Goal: Task Accomplishment & Management: Use online tool/utility

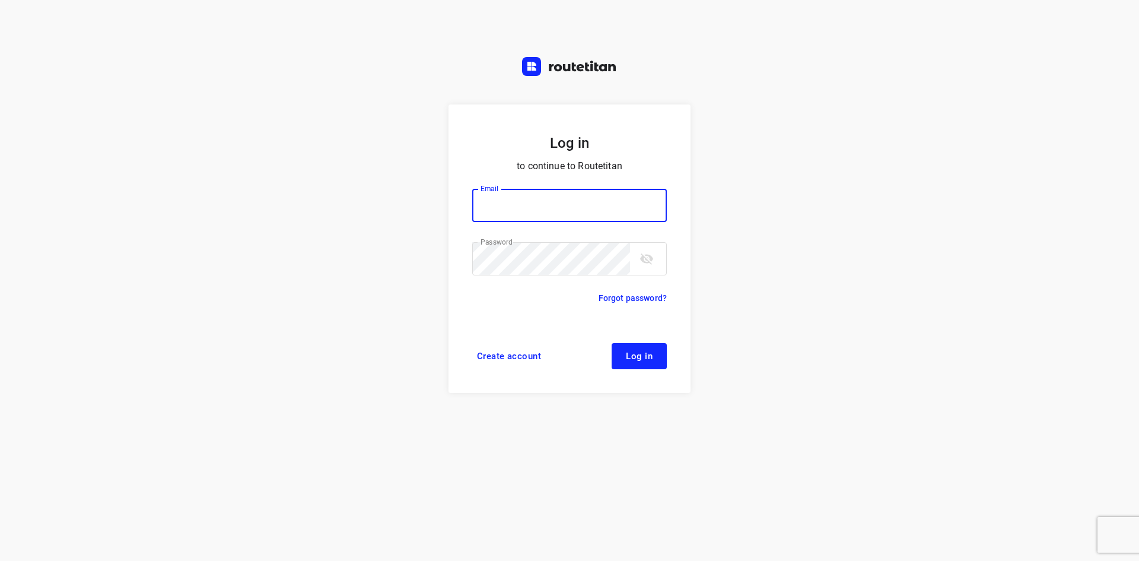
type input "max@onlineplasticsgroup.com"
click at [616, 352] on button "Log in" at bounding box center [639, 356] width 55 height 26
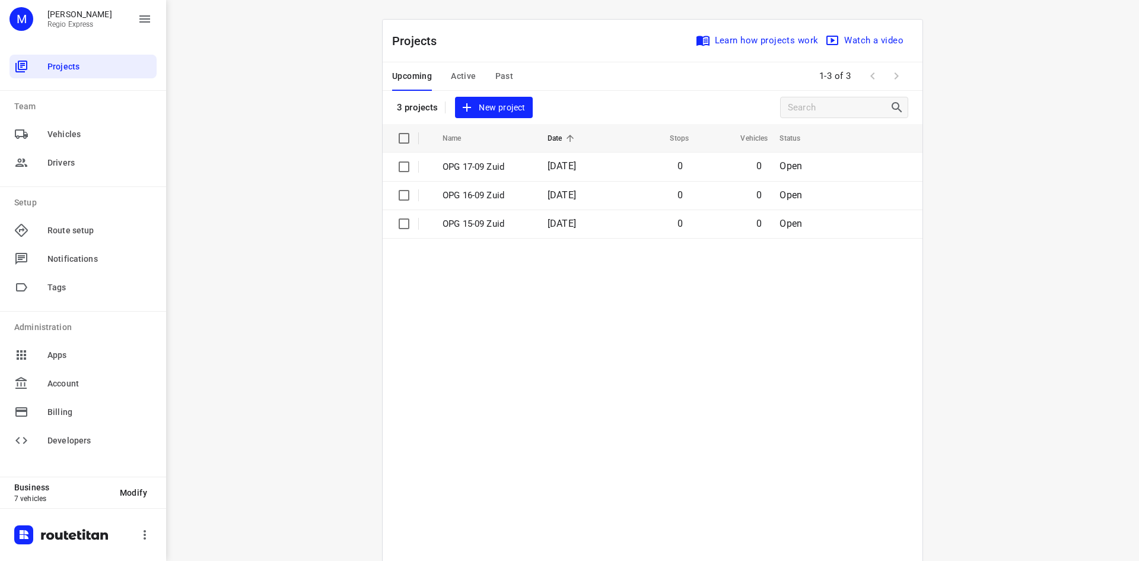
click at [476, 82] on div "Upcoming Active Past" at bounding box center [462, 76] width 140 height 28
click at [469, 77] on span "Active" at bounding box center [463, 76] width 25 height 15
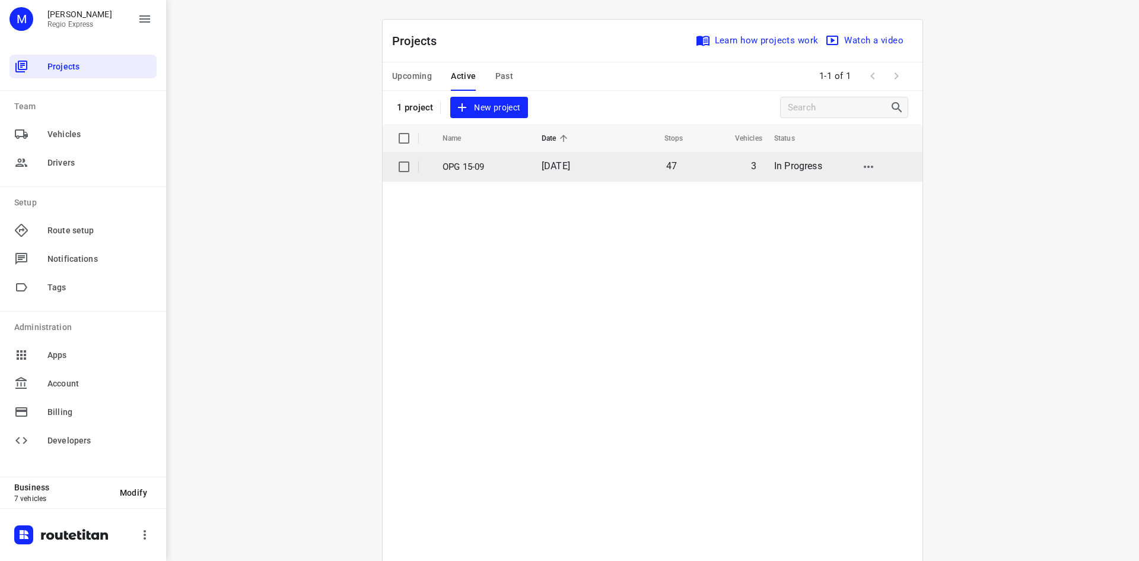
click at [712, 167] on td "3" at bounding box center [724, 166] width 79 height 28
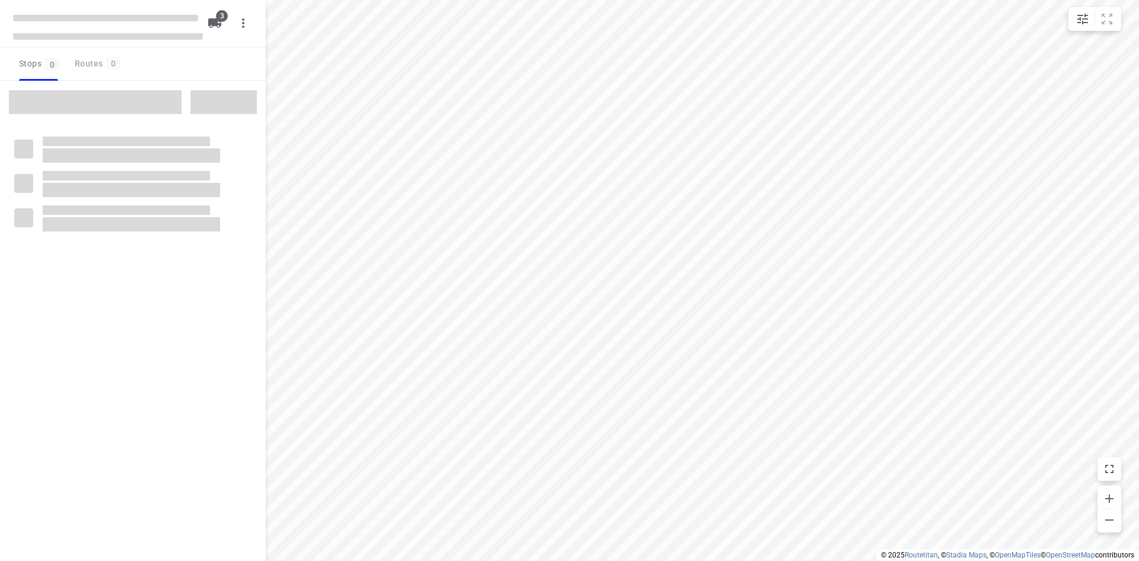
type input "distance"
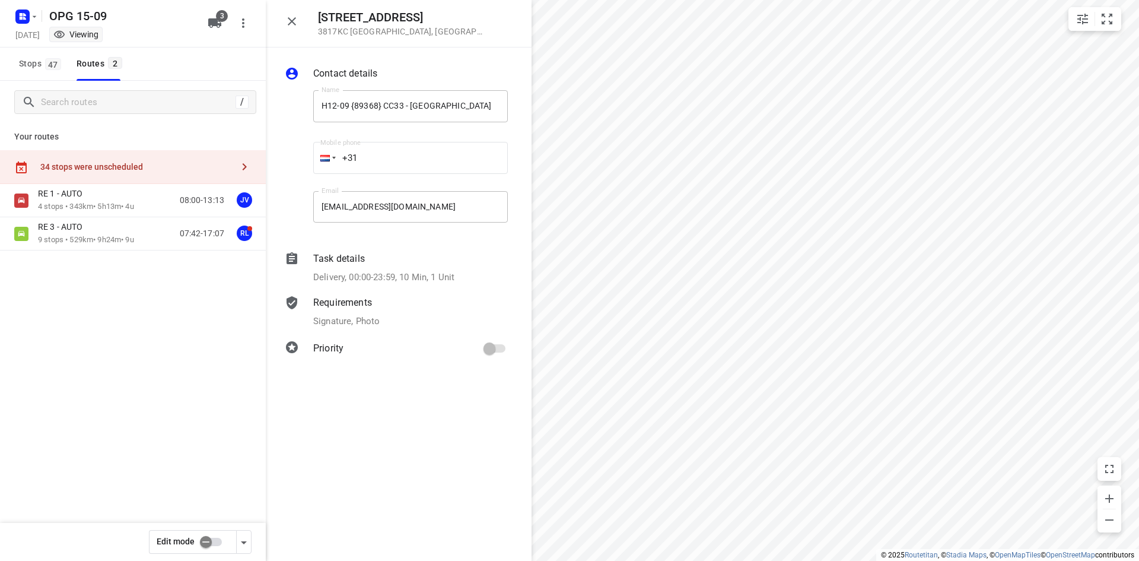
click at [288, 20] on icon "button" at bounding box center [292, 21] width 14 height 14
click at [294, 21] on icon "button" at bounding box center [292, 21] width 14 height 14
click at [290, 20] on icon "button" at bounding box center [292, 21] width 8 height 8
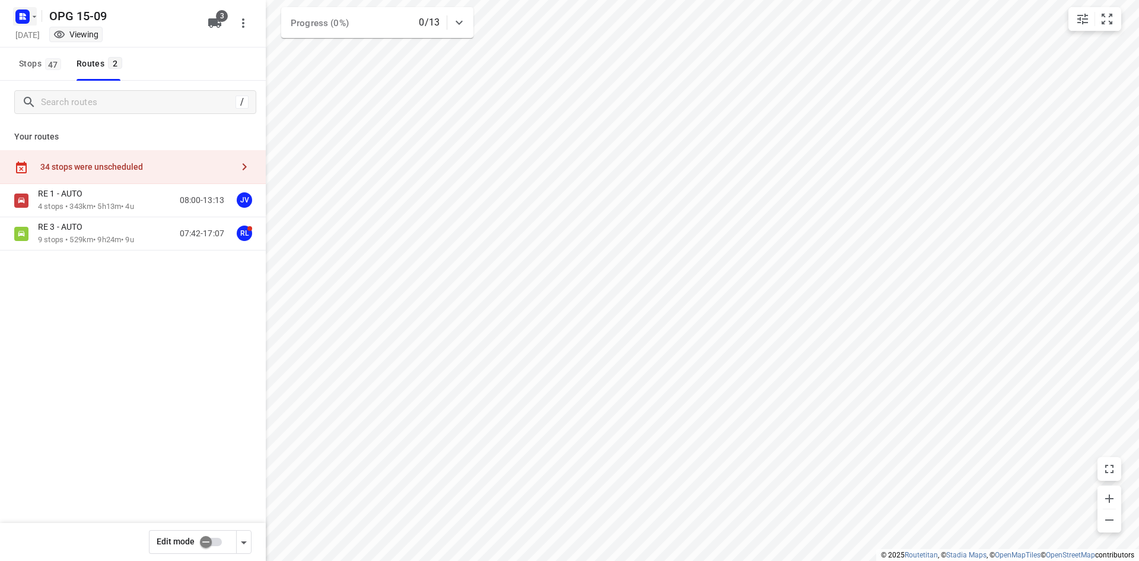
click at [32, 18] on icon "button" at bounding box center [34, 16] width 9 height 9
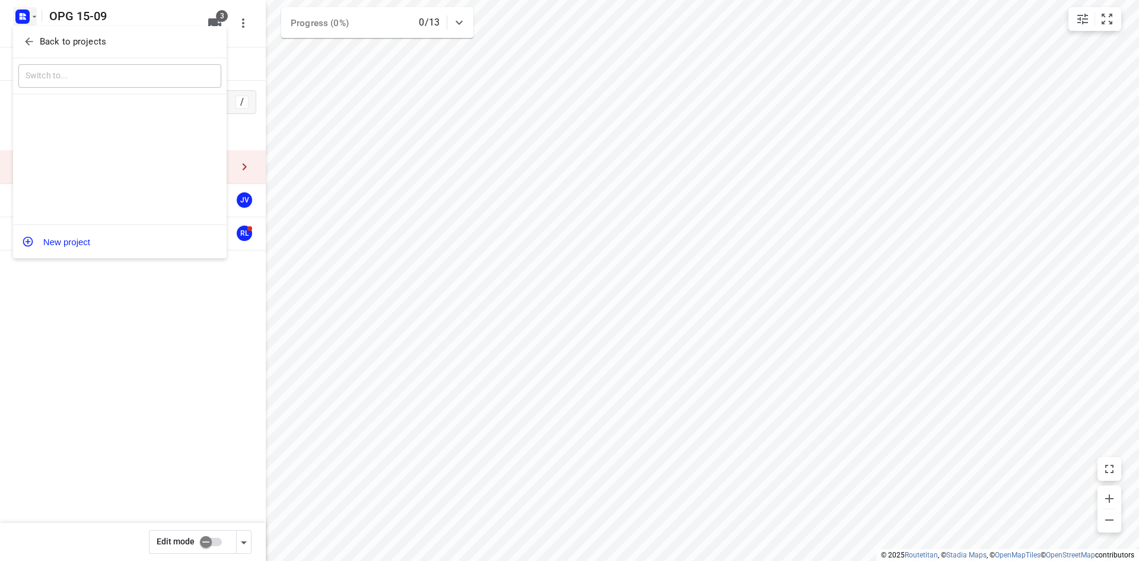
click at [46, 45] on p "Back to projects" at bounding box center [73, 42] width 66 height 14
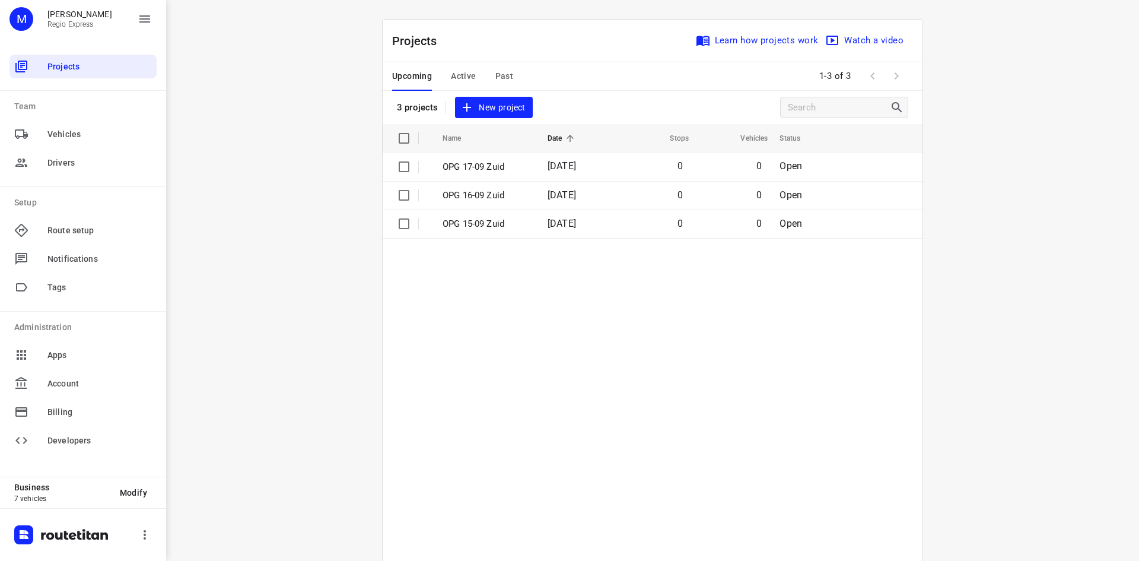
click at [465, 75] on span "Active" at bounding box center [463, 76] width 25 height 15
click at [491, 174] on td "OPG 15-09" at bounding box center [481, 166] width 101 height 28
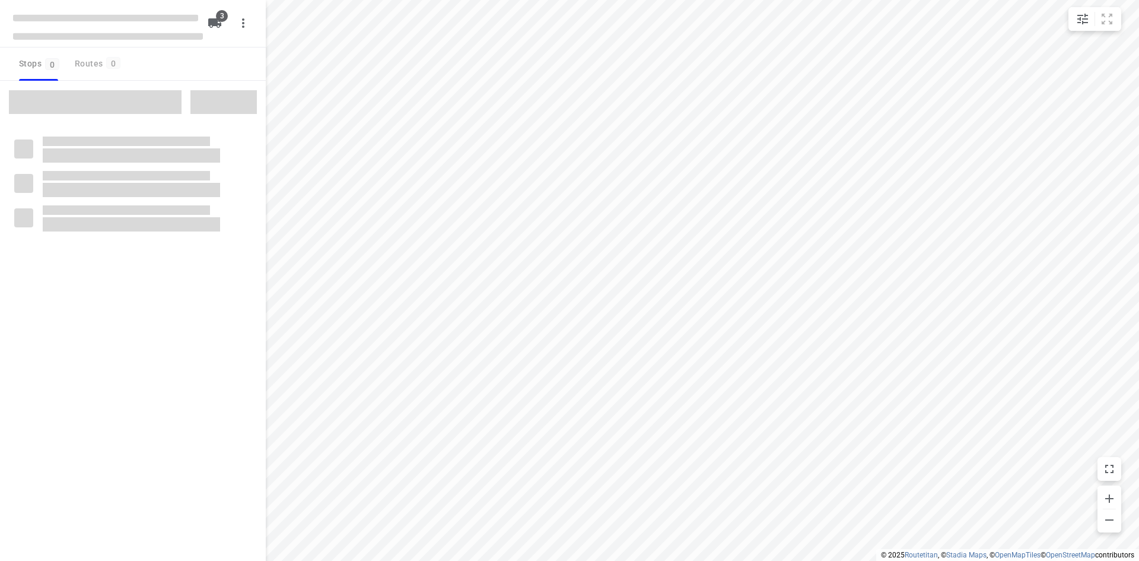
type input "distance"
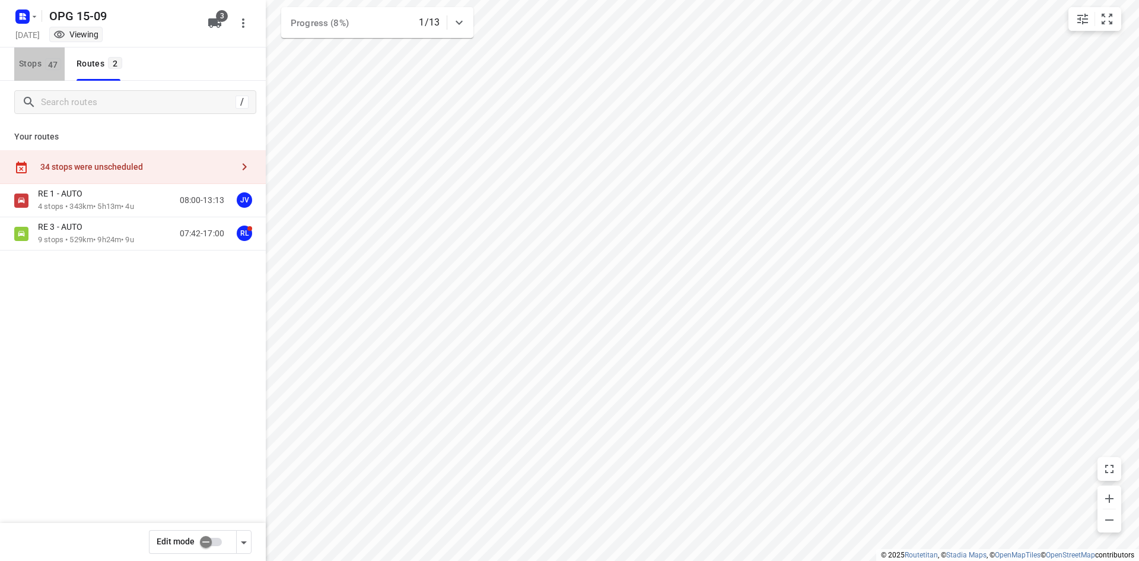
click at [37, 71] on span "Stops 47" at bounding box center [42, 63] width 46 height 15
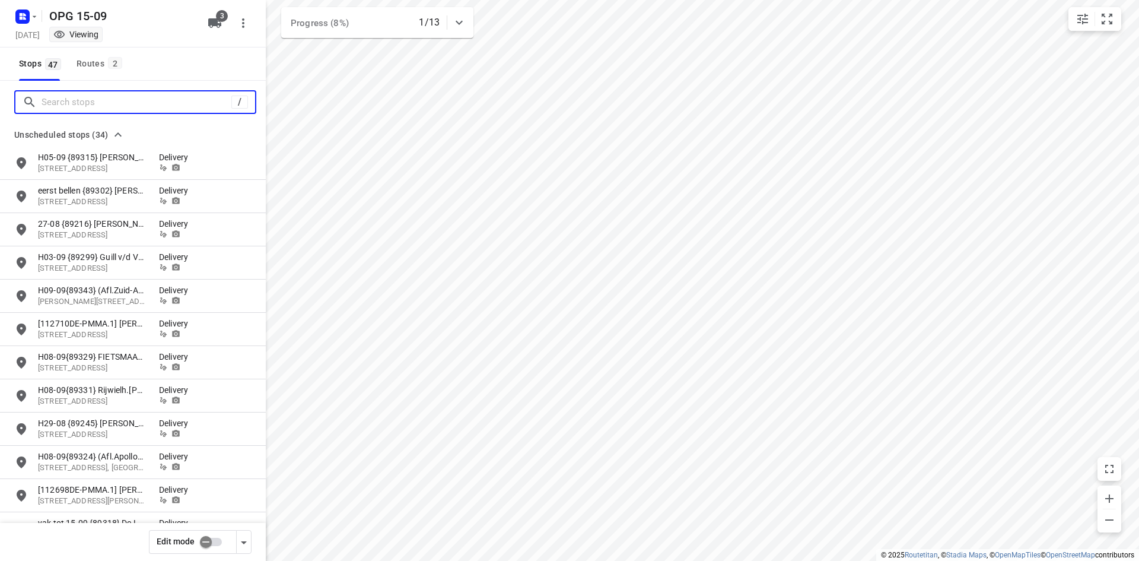
click at [61, 104] on input "Search stops" at bounding box center [137, 102] width 190 height 18
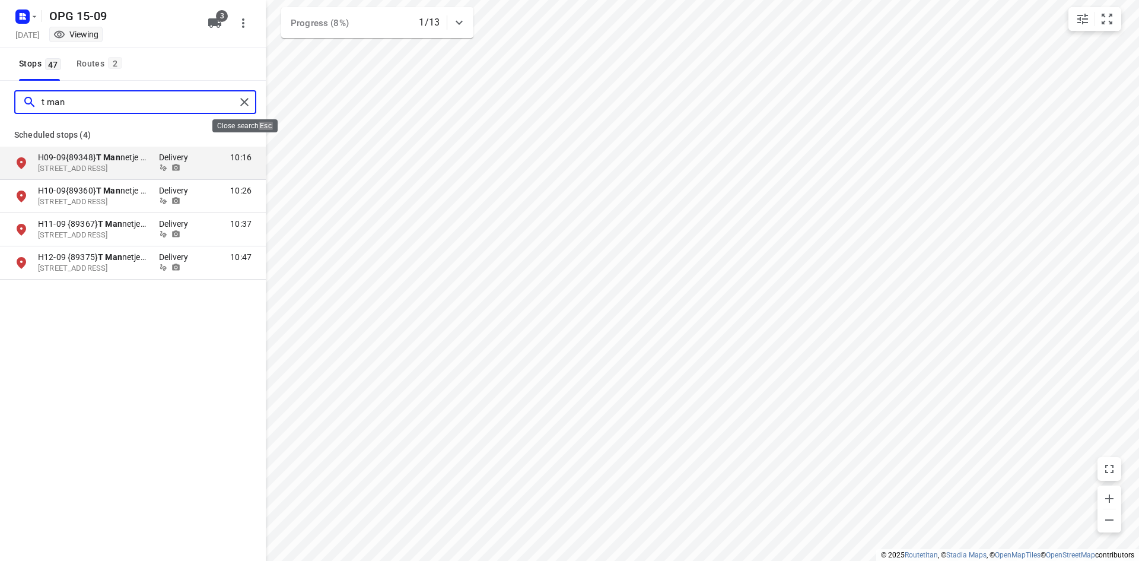
type input "t man"
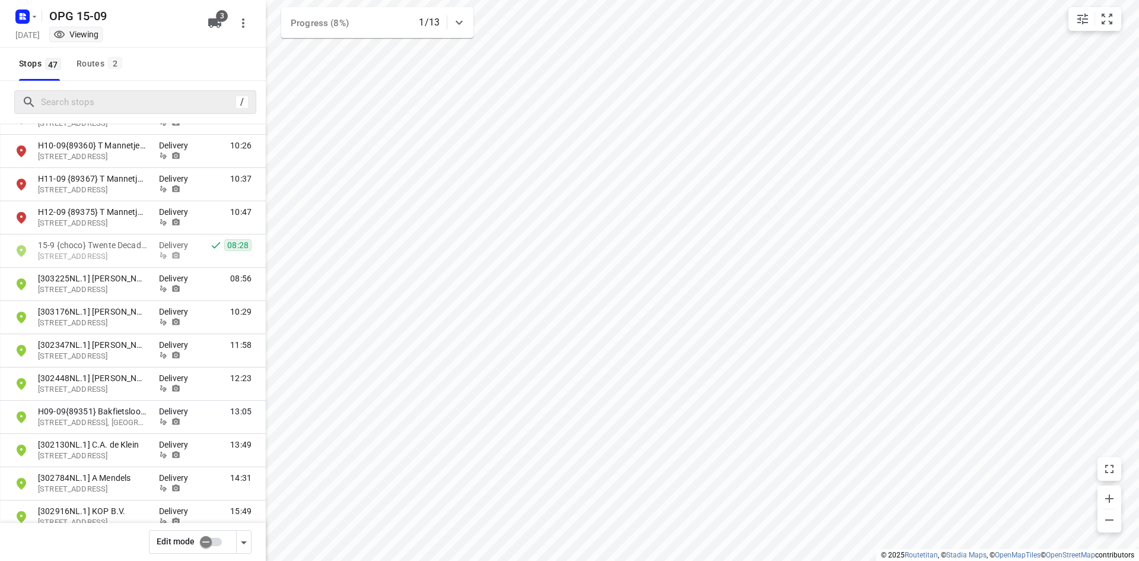
scroll to position [1229, 0]
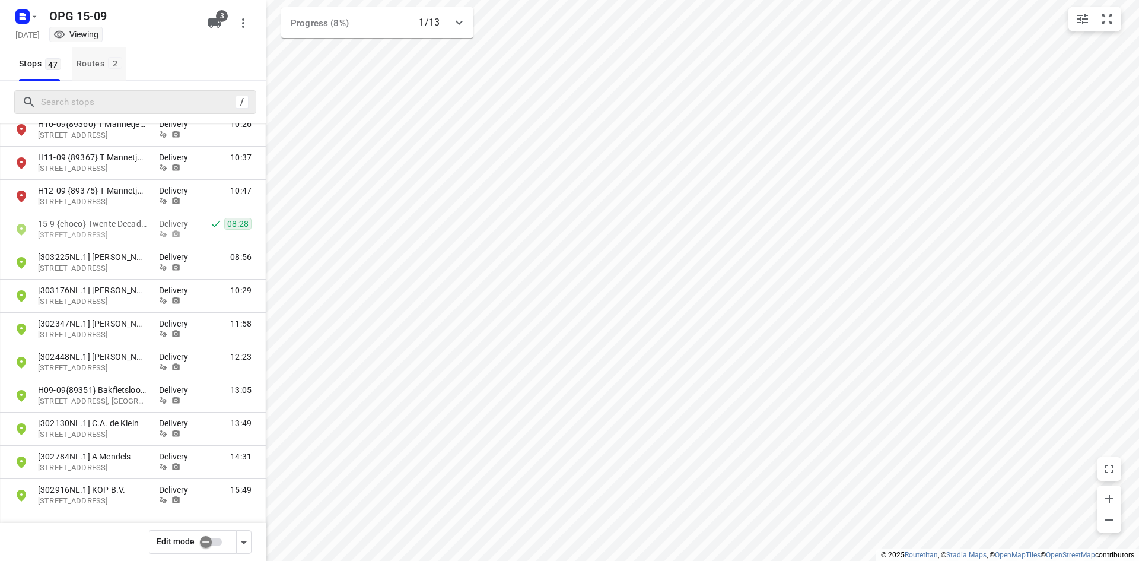
click at [101, 59] on div "Routes 2" at bounding box center [101, 63] width 49 height 15
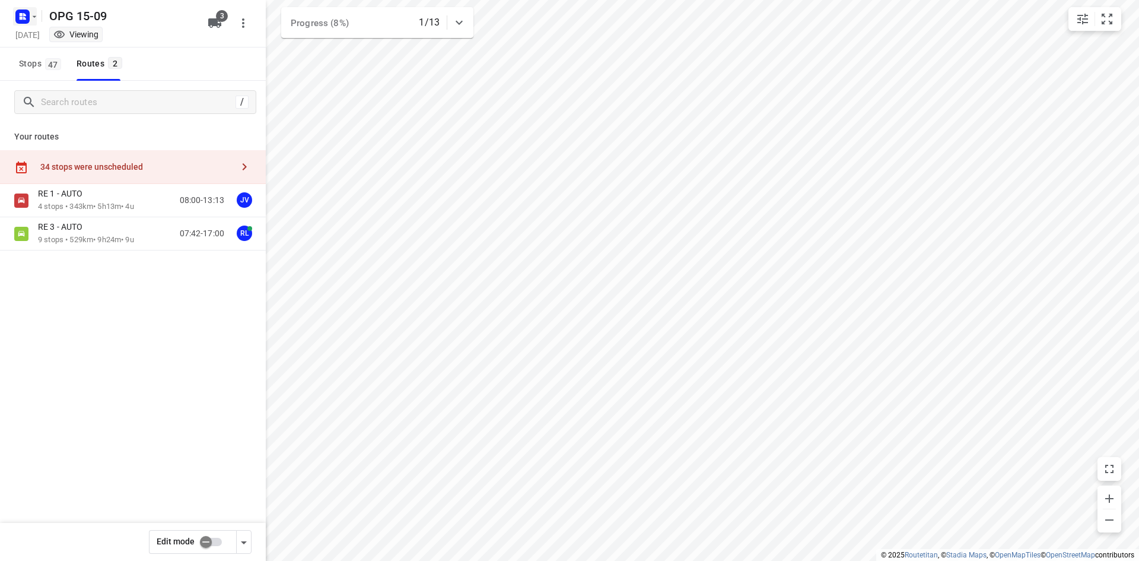
click at [36, 12] on icon "button" at bounding box center [34, 16] width 9 height 9
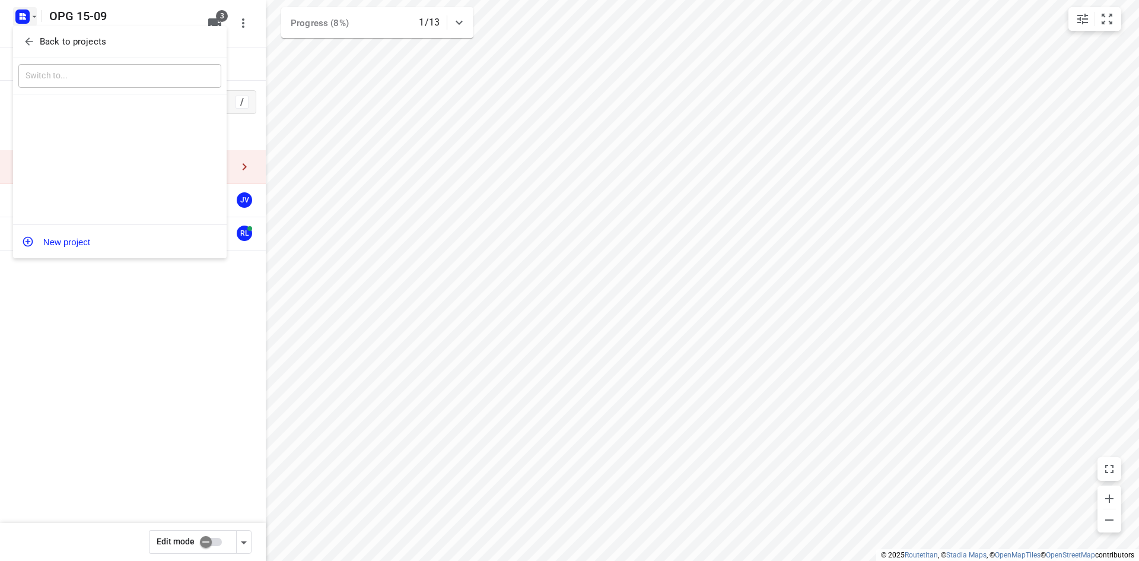
click at [39, 31] on div "Back to projects" at bounding box center [120, 42] width 214 height 32
click at [36, 39] on span "Back to projects" at bounding box center [119, 42] width 193 height 14
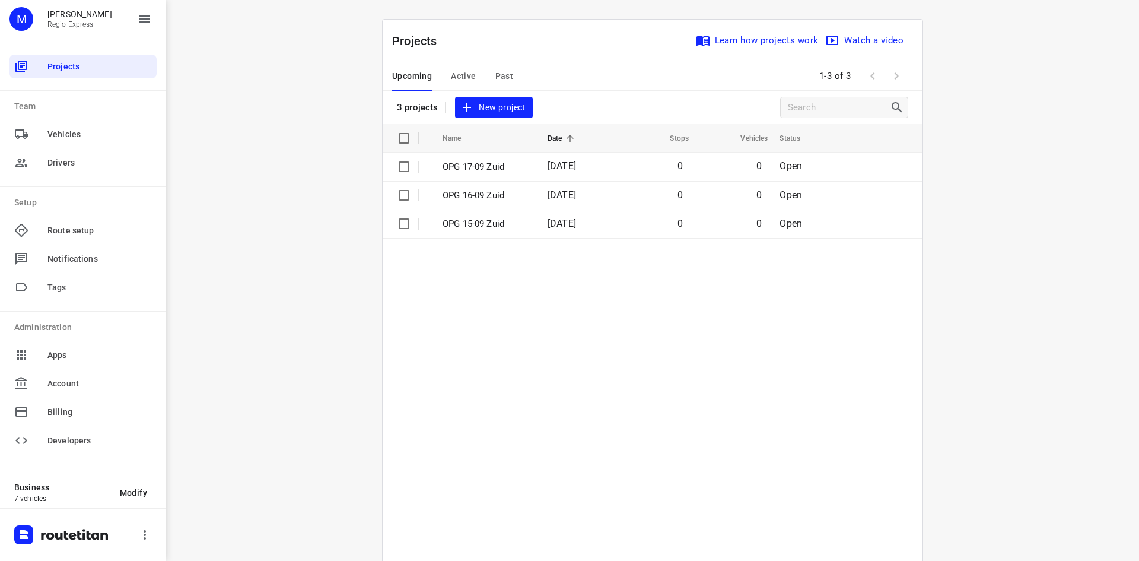
click at [500, 77] on span "Past" at bounding box center [504, 76] width 18 height 15
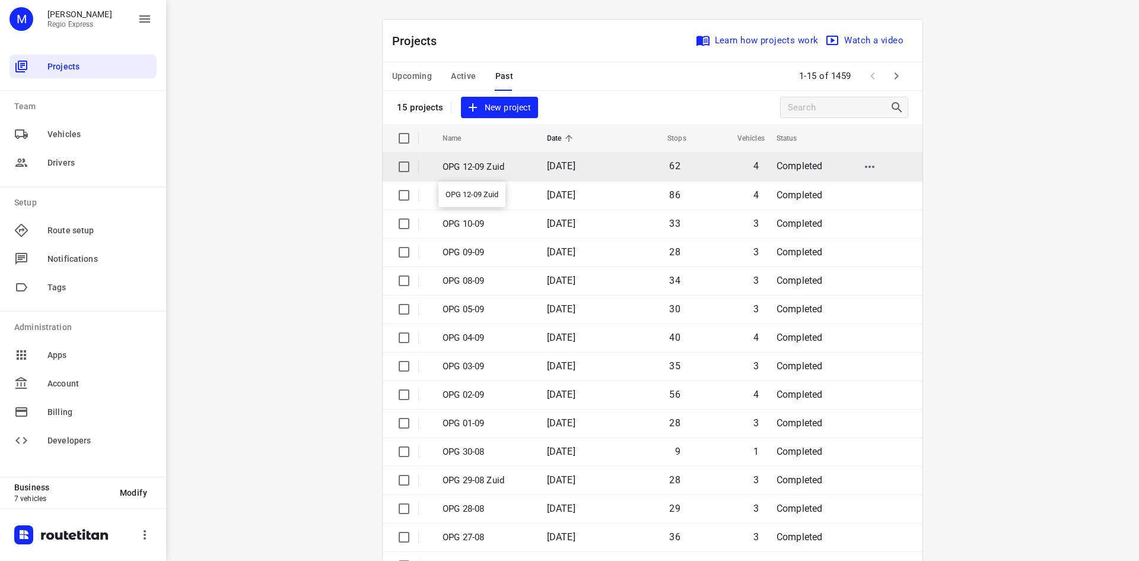
click at [501, 166] on p "OPG 12-09 Zuid" at bounding box center [486, 167] width 87 height 14
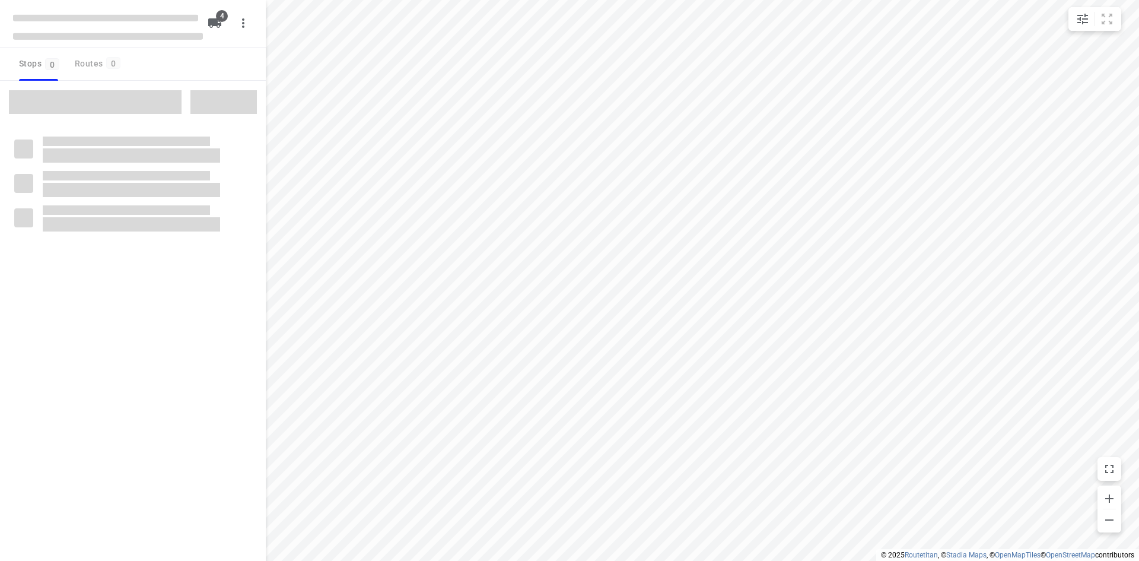
type input "distance"
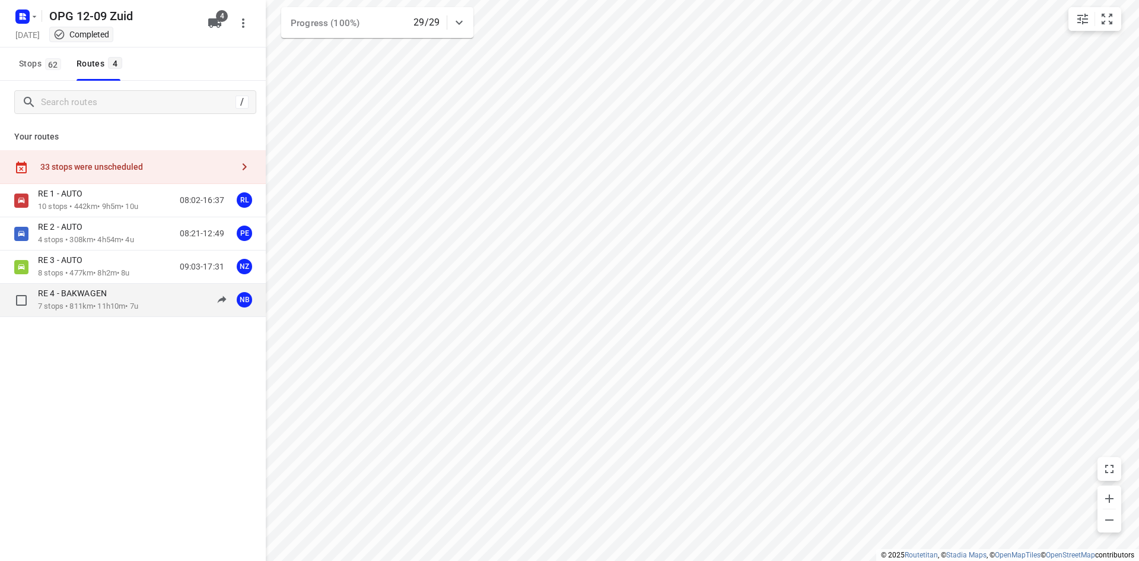
click at [113, 303] on p "7 stops • 811km • 11h10m • 7u" at bounding box center [88, 306] width 100 height 11
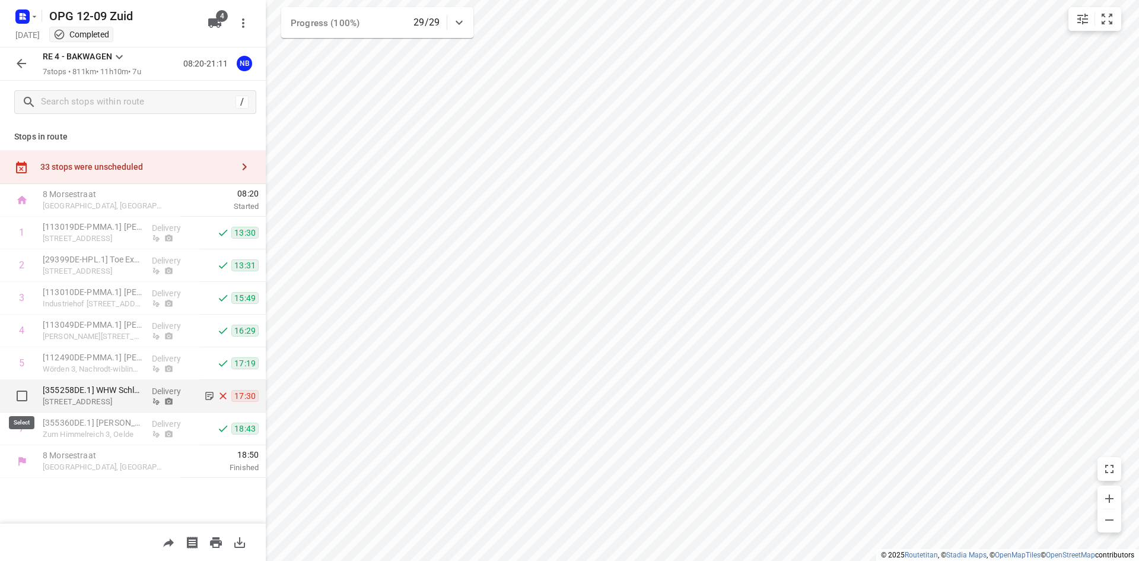
click at [26, 396] on input "checkbox" at bounding box center [22, 396] width 24 height 24
checkbox input "true"
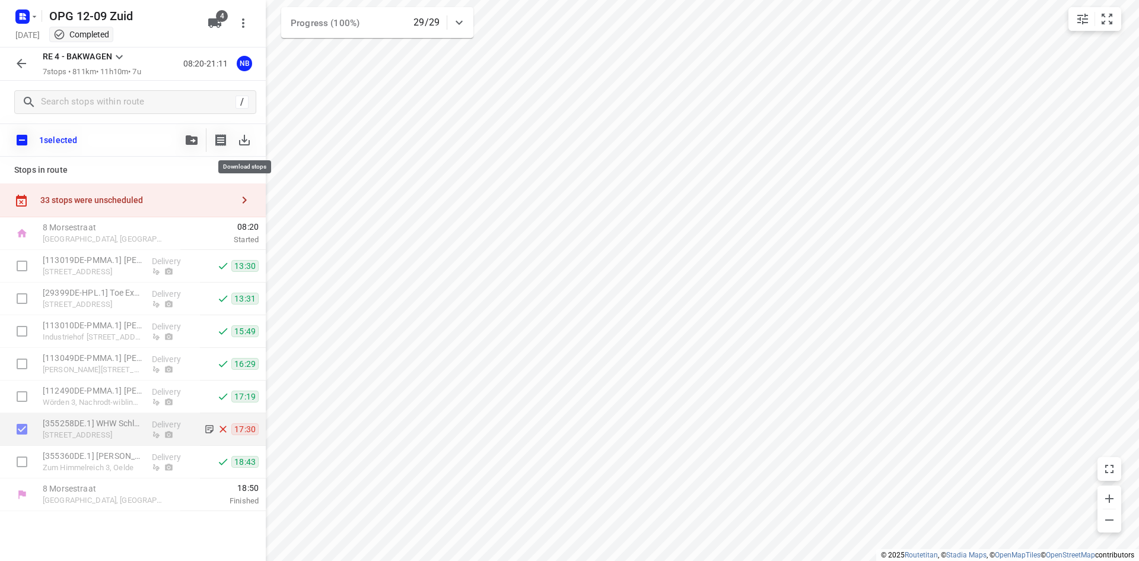
click at [247, 139] on icon "button" at bounding box center [244, 140] width 14 height 14
click at [11, 11] on div "OPG 12-09 Zuid [DATE] Completed 4" at bounding box center [133, 23] width 266 height 47
click at [19, 19] on rect "button" at bounding box center [22, 16] width 14 height 14
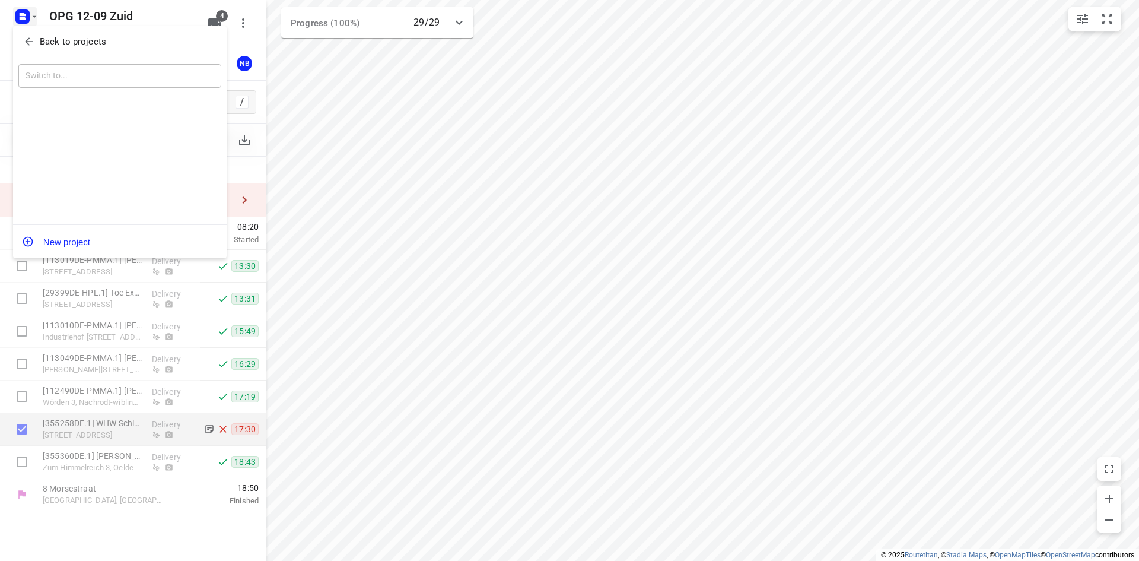
click at [31, 37] on icon "button" at bounding box center [29, 42] width 12 height 12
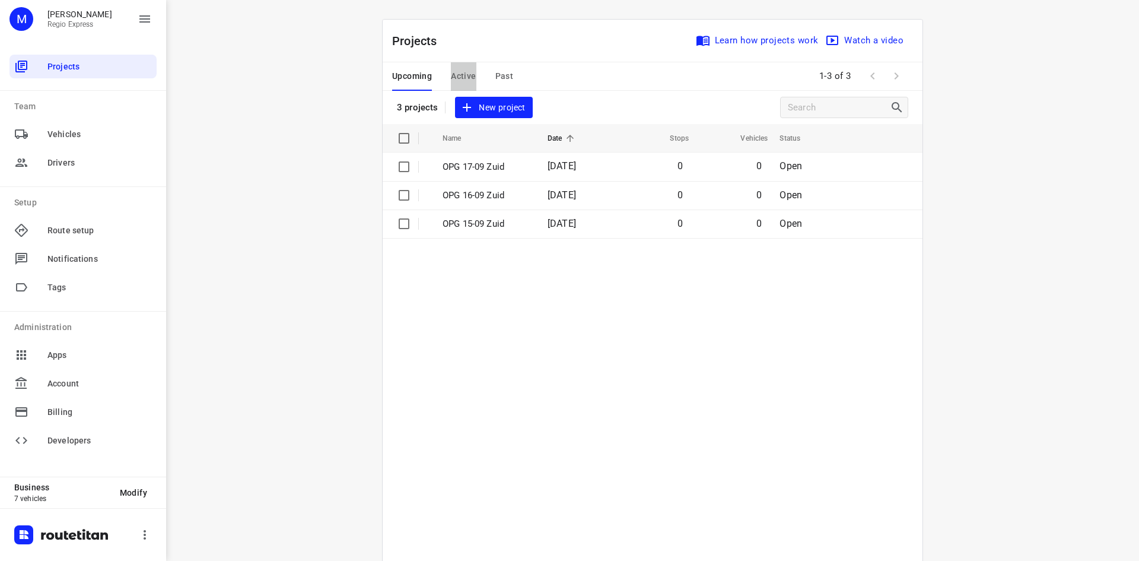
click at [465, 71] on span "Active" at bounding box center [463, 76] width 25 height 15
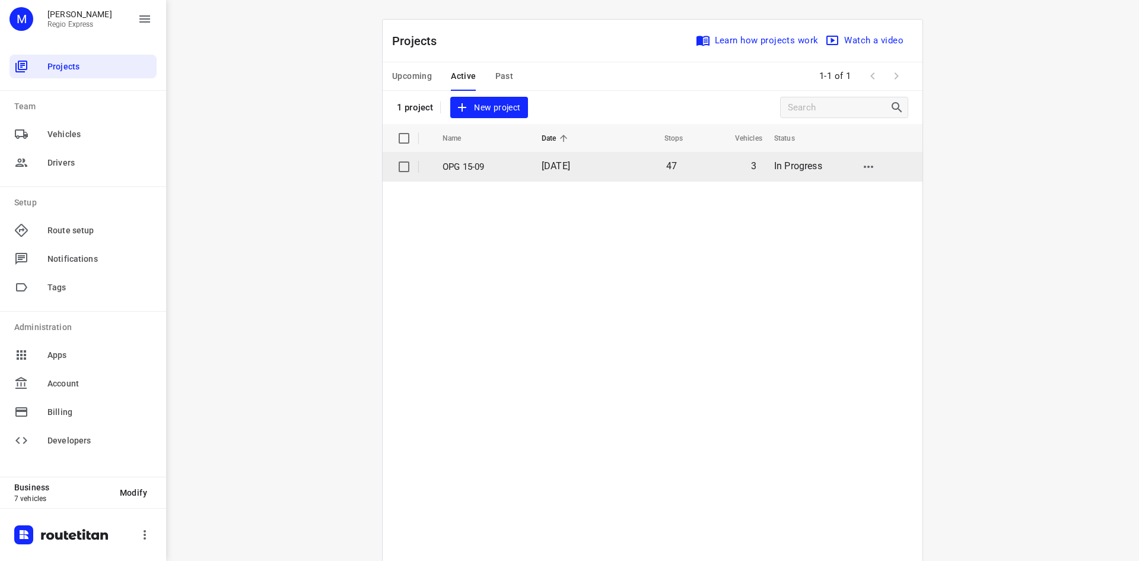
click at [621, 155] on td "47" at bounding box center [647, 166] width 77 height 28
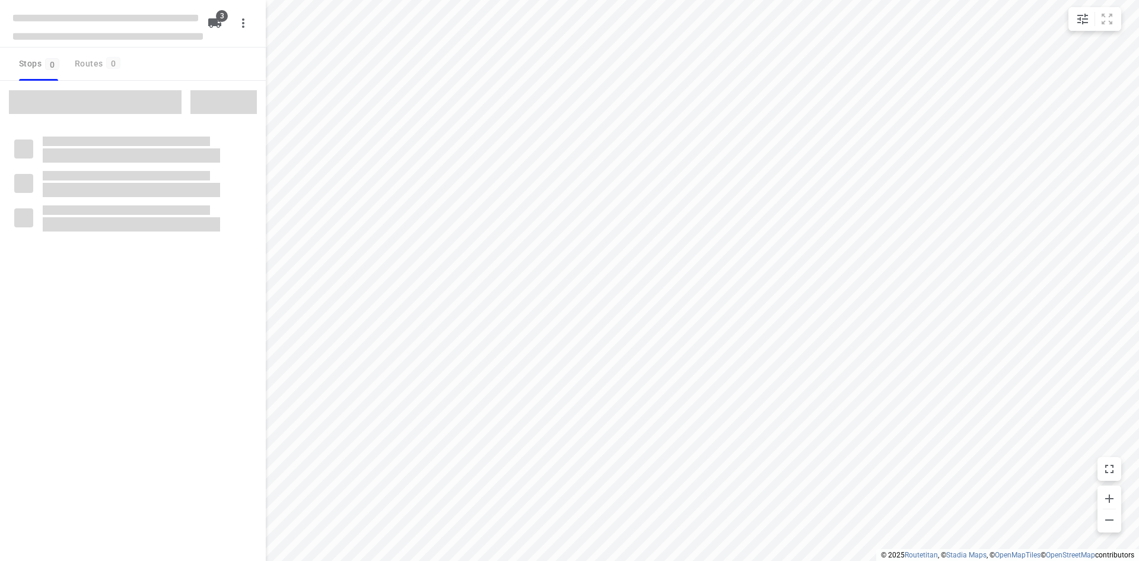
type input "distance"
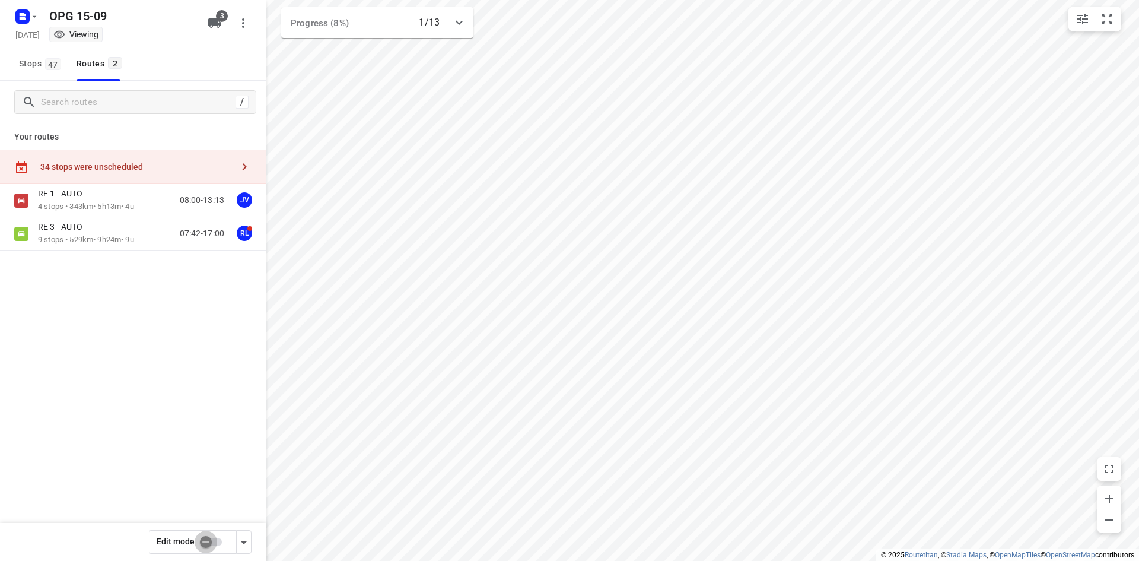
click at [213, 535] on input "checkbox" at bounding box center [206, 541] width 68 height 23
click at [35, 62] on span "Stops 47" at bounding box center [42, 63] width 46 height 15
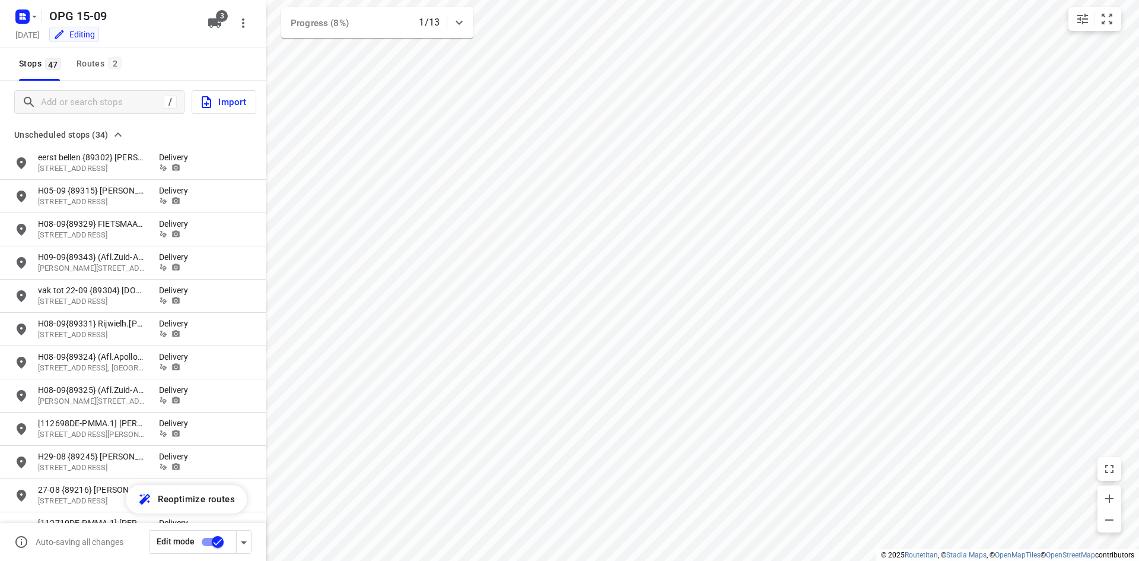
click at [219, 97] on span "Import" at bounding box center [222, 101] width 47 height 15
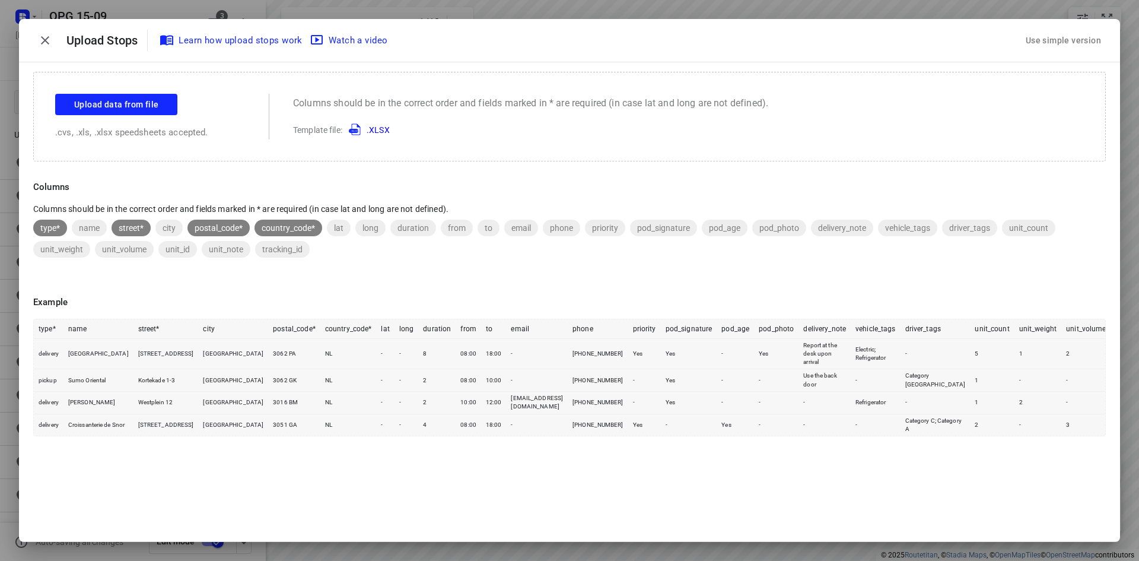
click at [1067, 45] on div "Use simple version" at bounding box center [1063, 41] width 80 height 20
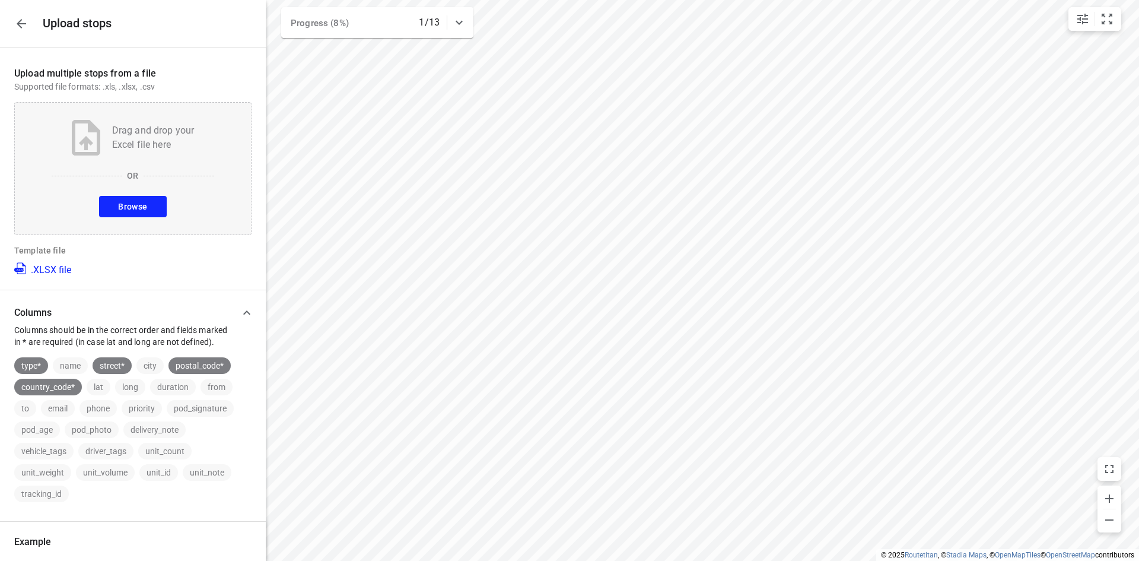
click at [133, 205] on span "Browse" at bounding box center [132, 206] width 29 height 15
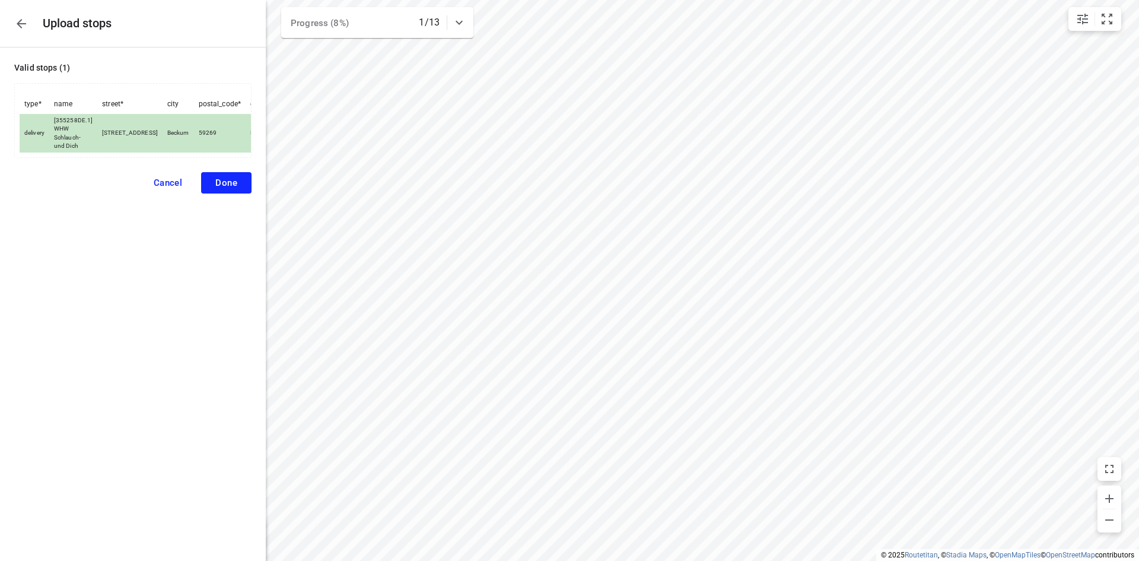
click at [218, 186] on button "Done" at bounding box center [226, 182] width 50 height 21
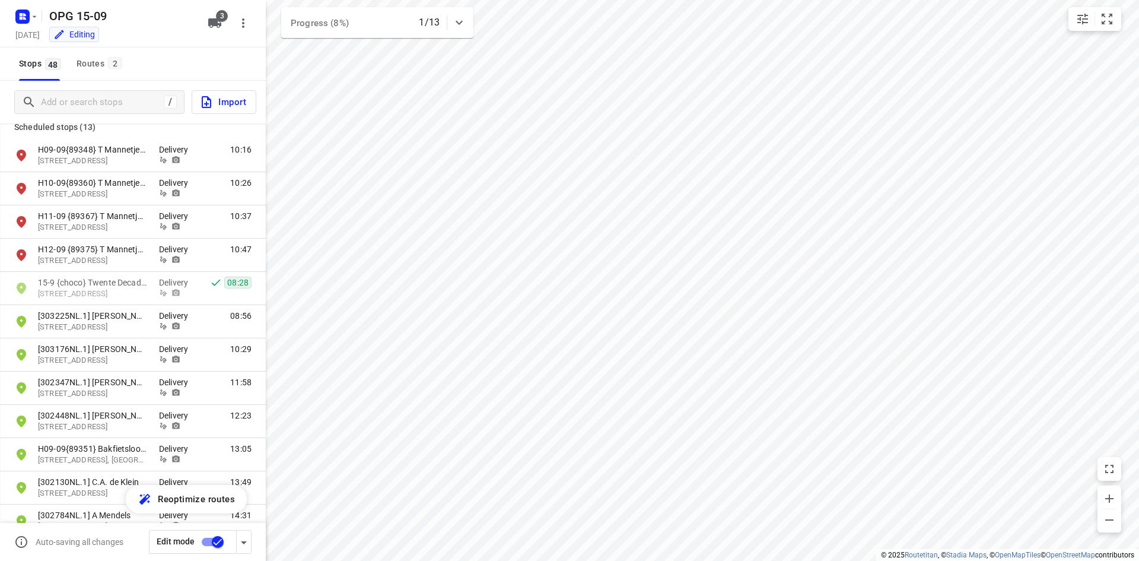
scroll to position [1127, 0]
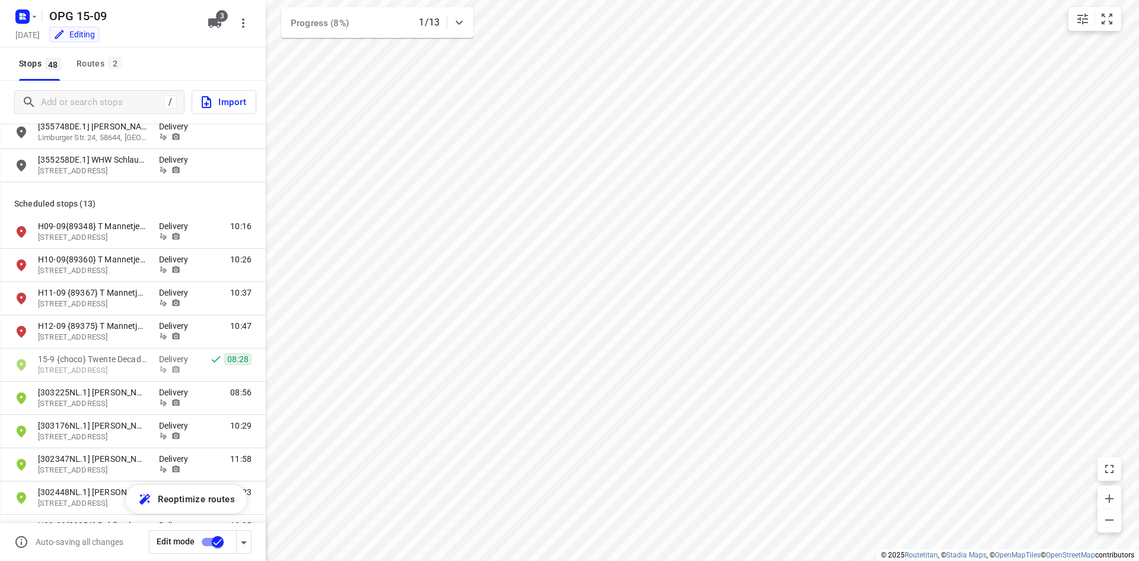
click at [206, 538] on input "checkbox" at bounding box center [218, 541] width 68 height 23
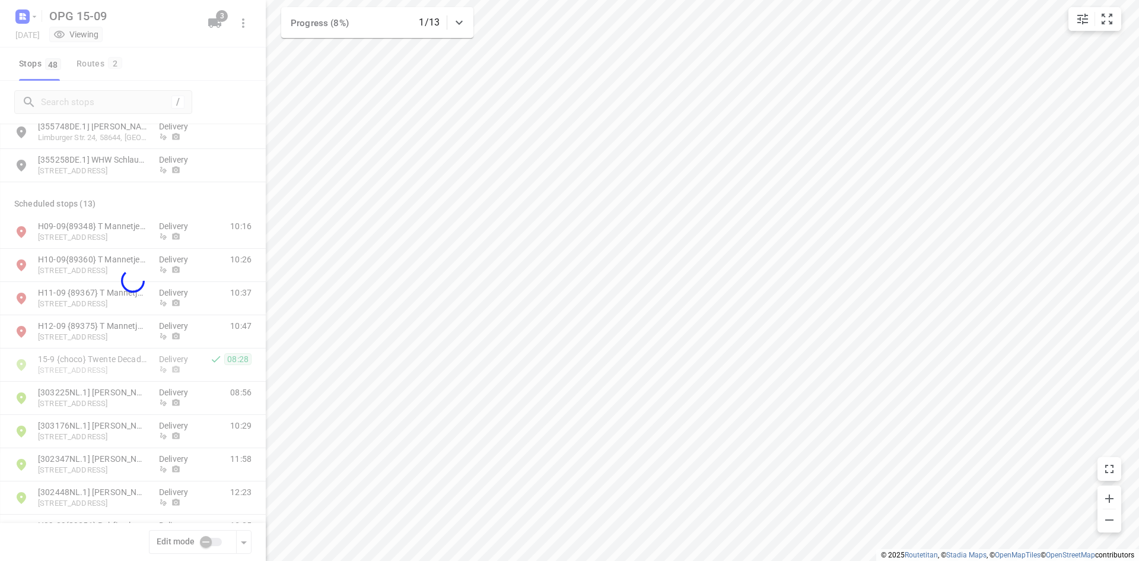
checkbox input "false"
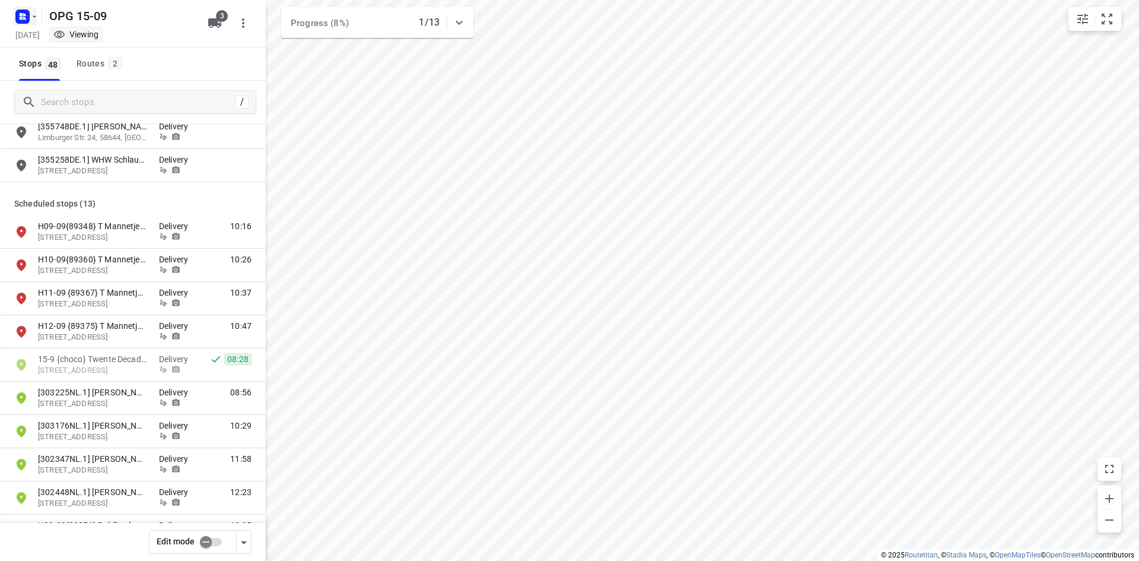
click at [29, 14] on rect "button" at bounding box center [22, 16] width 14 height 14
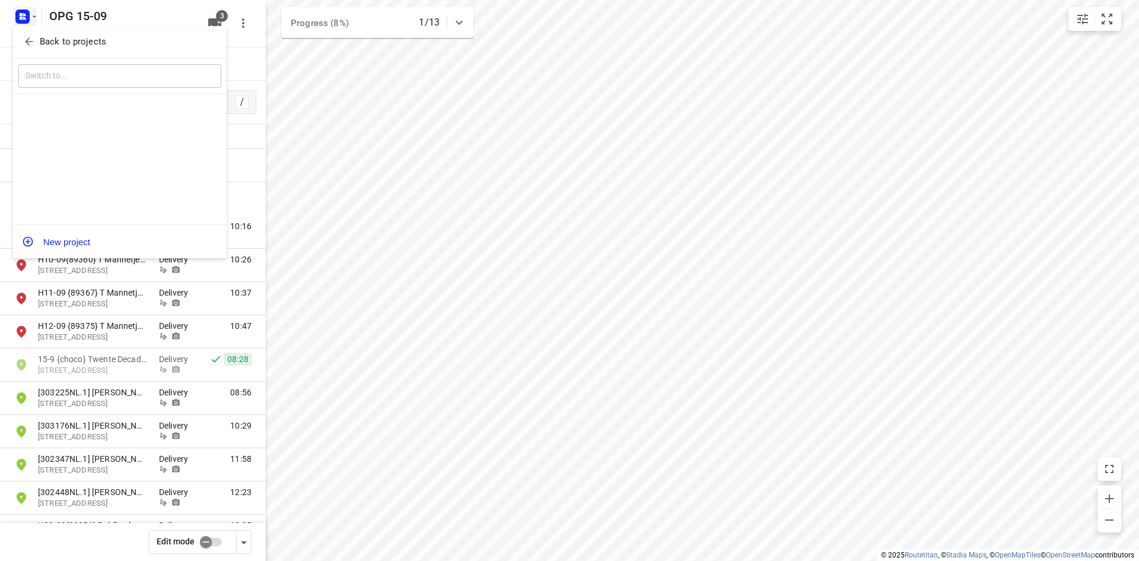
click at [27, 46] on icon "button" at bounding box center [29, 42] width 12 height 12
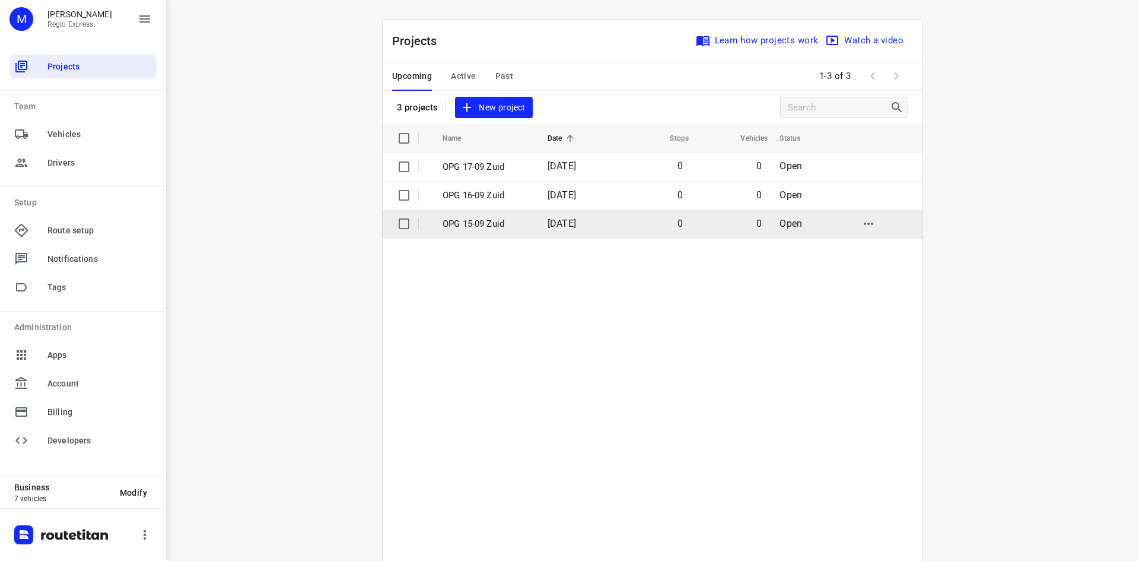
click at [399, 225] on input "checkbox" at bounding box center [404, 224] width 24 height 24
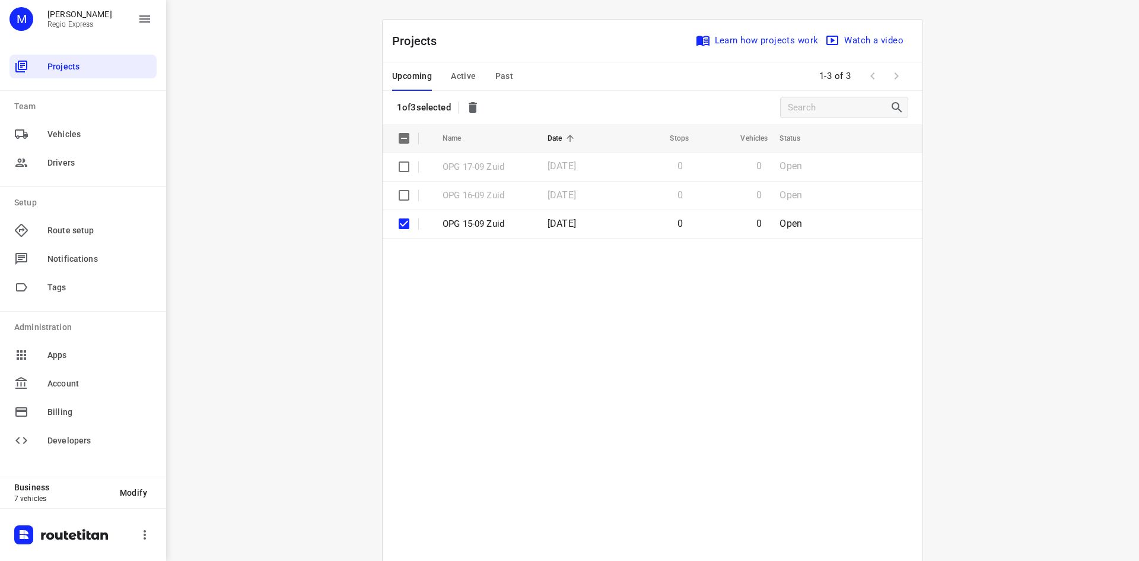
click at [462, 112] on div "1 of 3 selected" at bounding box center [441, 108] width 88 height 24
click at [480, 111] on icon "button" at bounding box center [473, 107] width 14 height 14
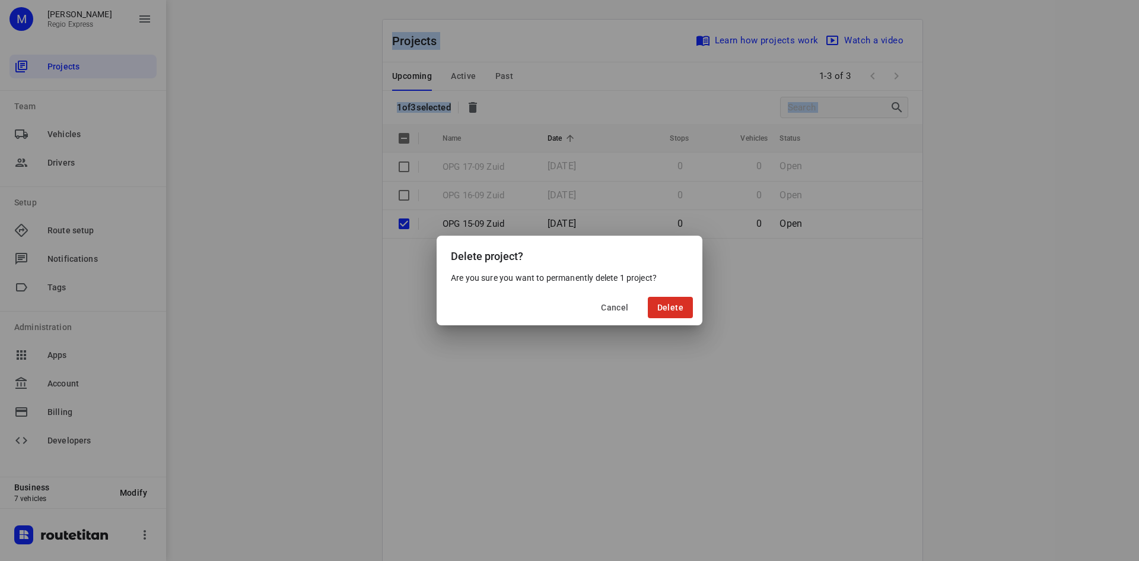
click at [645, 412] on div "Delete project? Are you sure you want to permanently delete 1 project? Cancel D…" at bounding box center [569, 280] width 1139 height 561
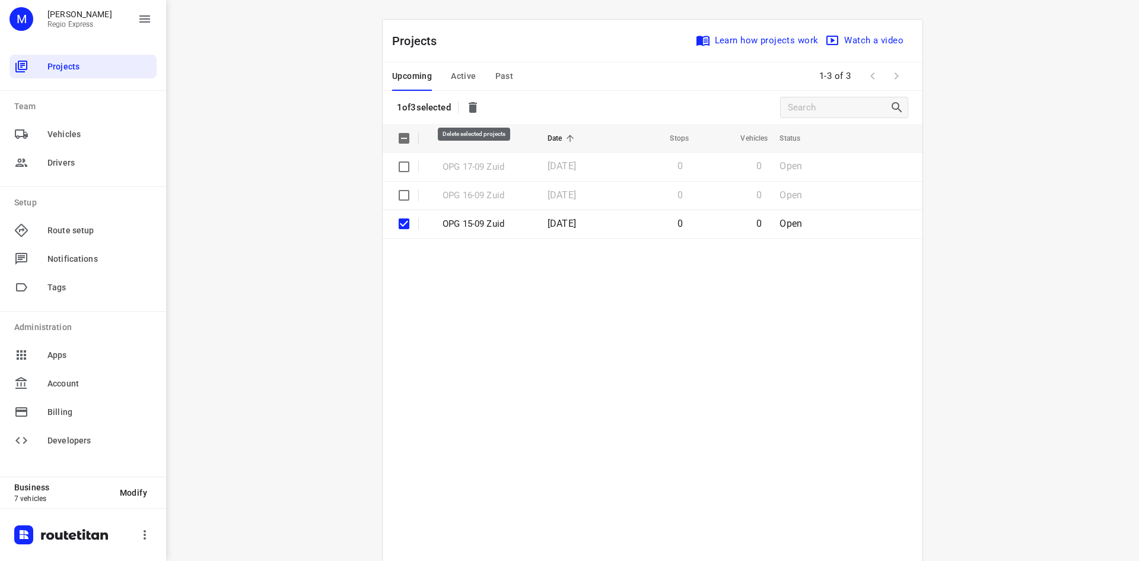
click at [480, 112] on icon "button" at bounding box center [473, 107] width 14 height 14
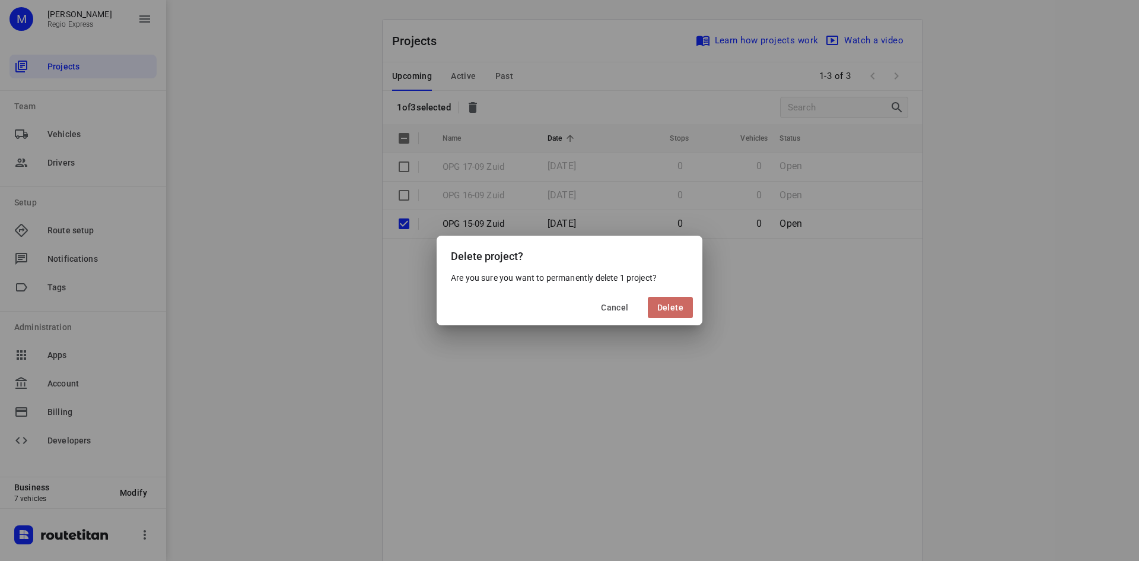
click at [665, 316] on button "Delete" at bounding box center [670, 307] width 45 height 21
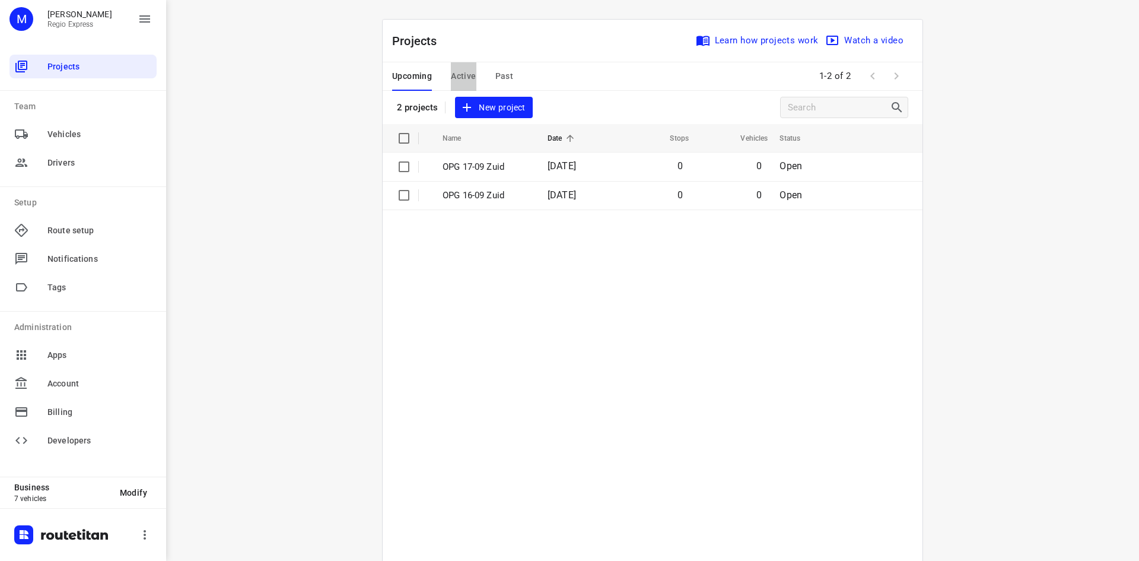
click at [469, 77] on span "Active" at bounding box center [463, 76] width 25 height 15
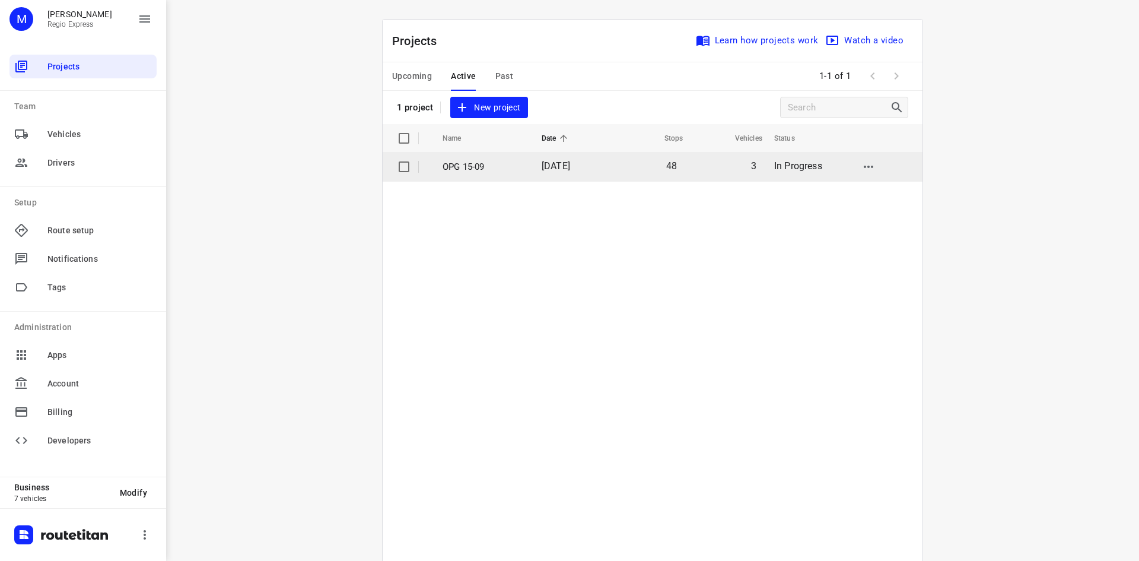
click at [570, 165] on span "[DATE]" at bounding box center [556, 165] width 28 height 11
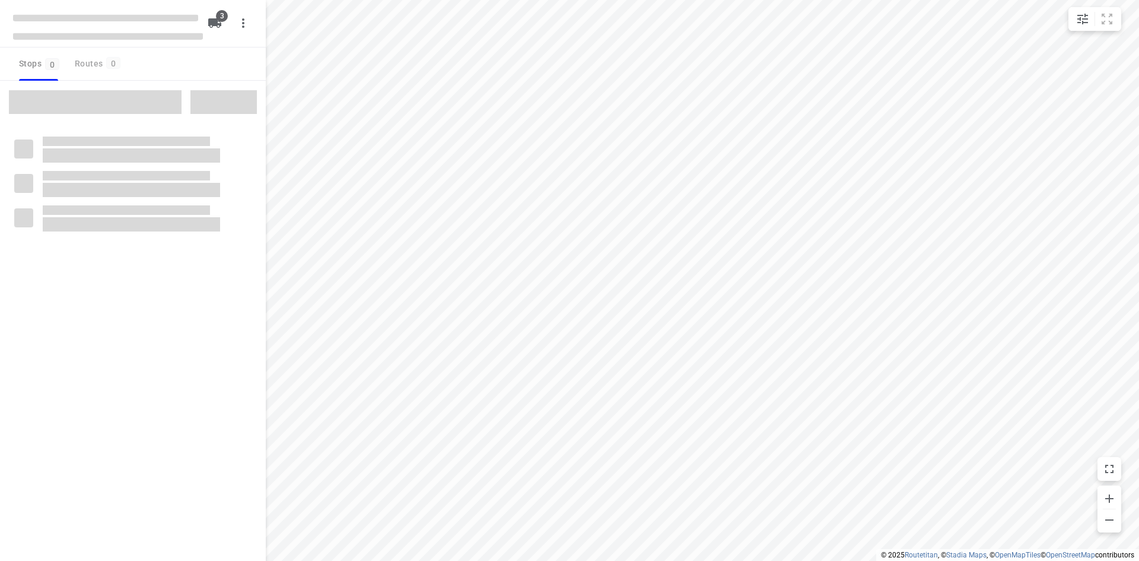
type input "distance"
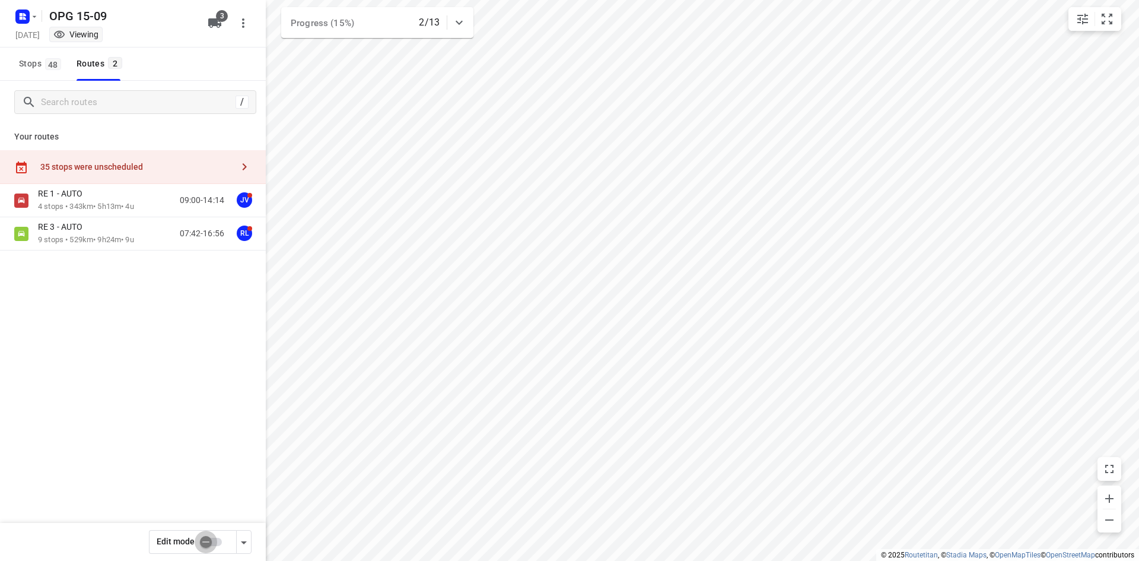
click at [208, 539] on input "checkbox" at bounding box center [206, 541] width 68 height 23
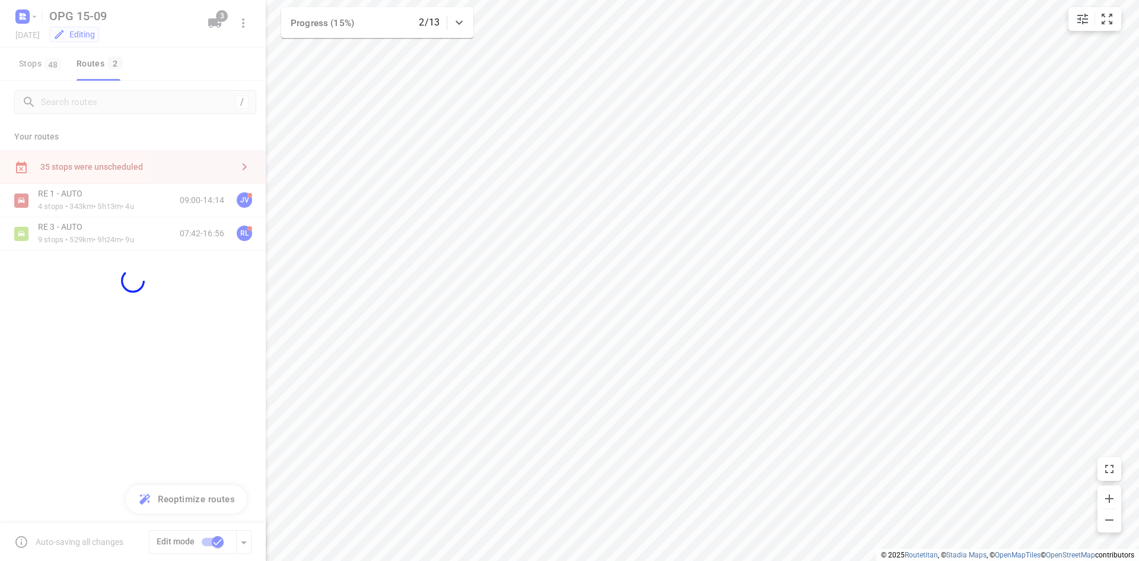
checkbox input "true"
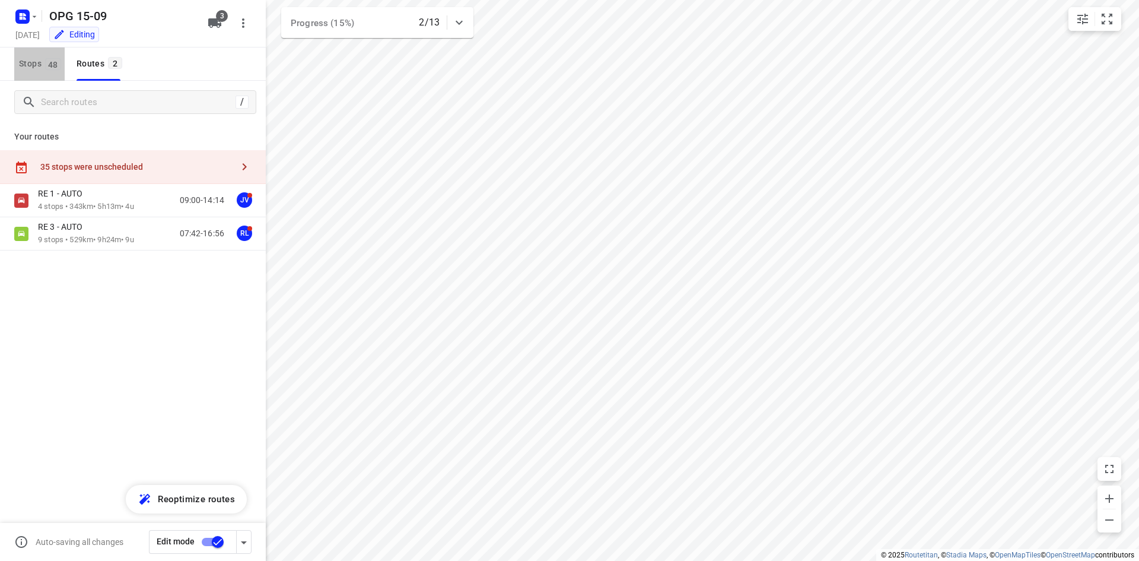
click at [40, 66] on span "Stops 48" at bounding box center [42, 63] width 46 height 15
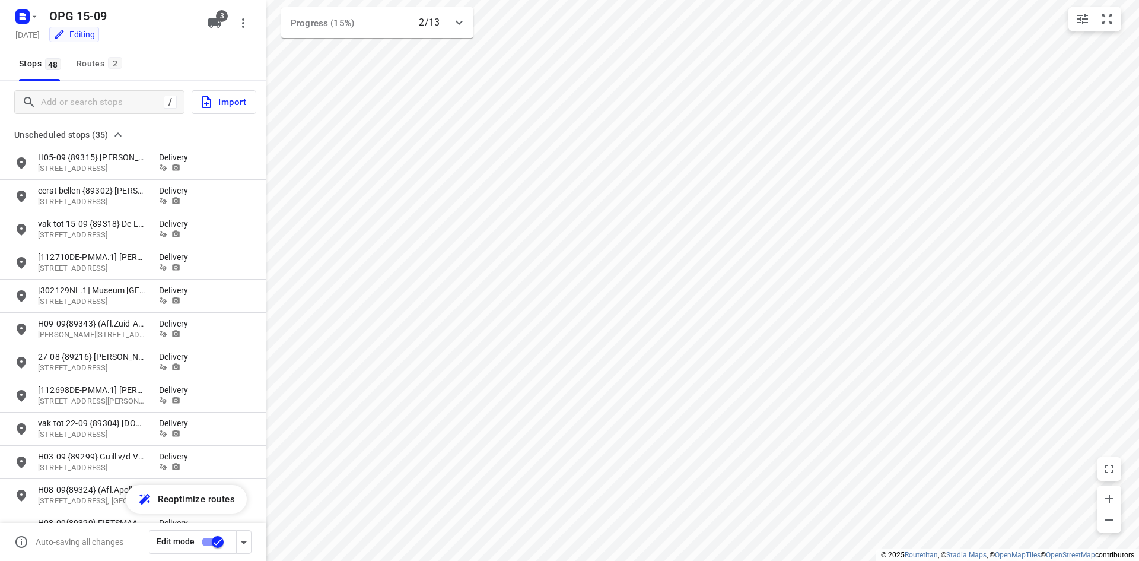
click at [50, 87] on div "/ Import" at bounding box center [133, 102] width 266 height 43
click at [50, 94] on input "Add or search stops" at bounding box center [149, 102] width 214 height 18
click at [49, 106] on input "Add or search stops" at bounding box center [149, 102] width 214 height 18
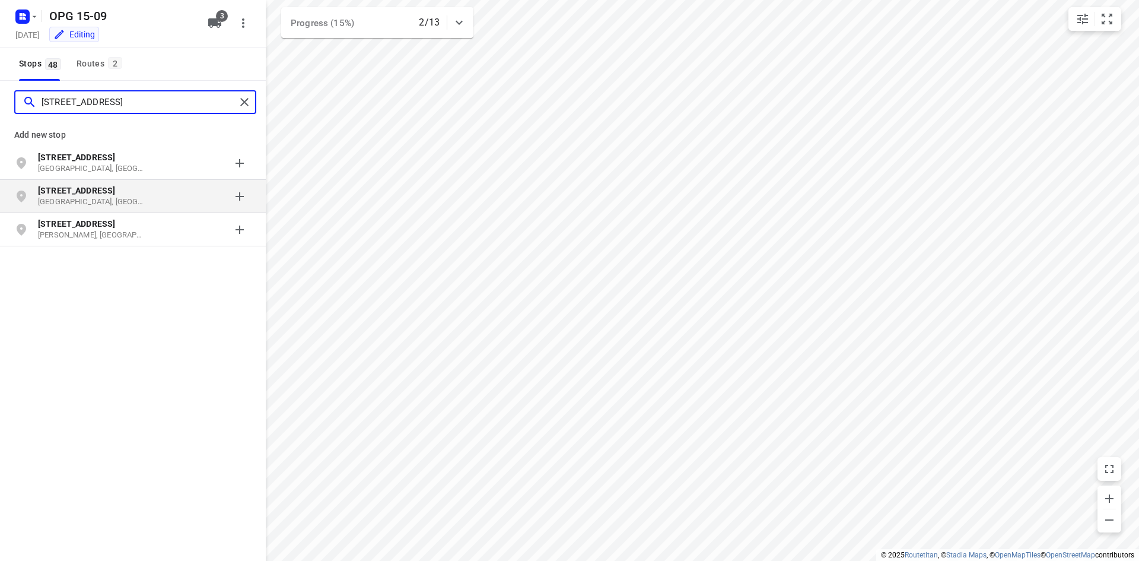
type input "[STREET_ADDRESS]"
click at [112, 188] on p "[STREET_ADDRESS]" at bounding box center [92, 191] width 109 height 12
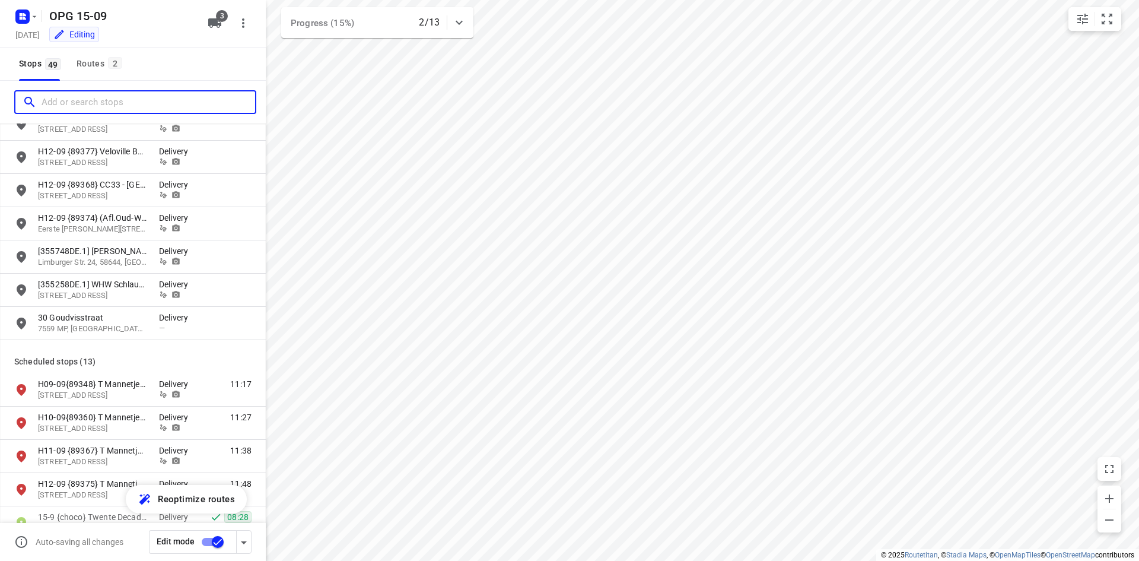
scroll to position [1009, 0]
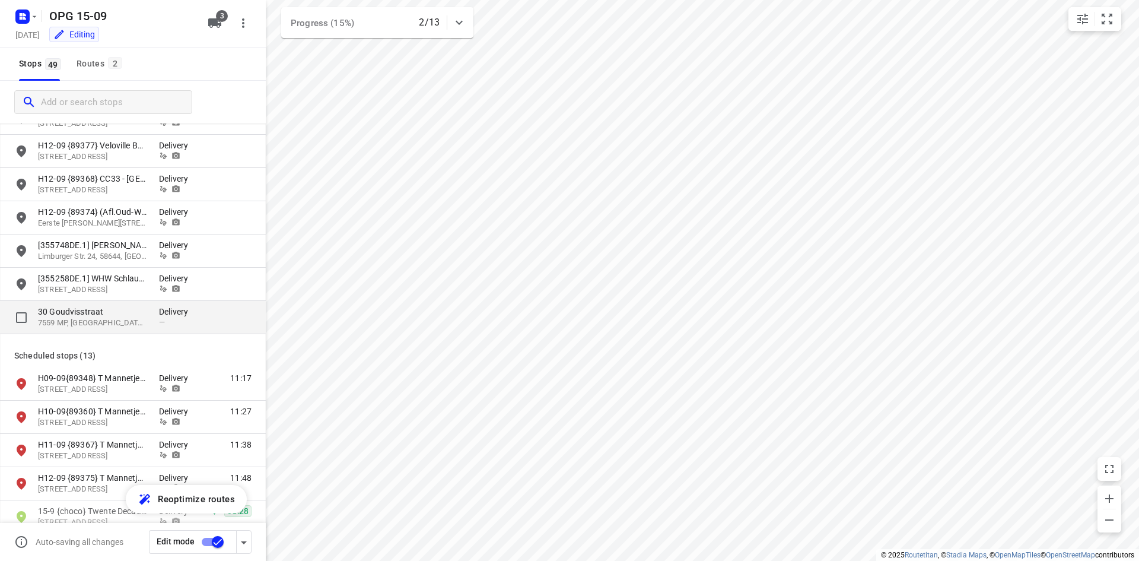
click at [150, 320] on div "30 [STREET_ADDRESS]" at bounding box center [98, 317] width 121 height 23
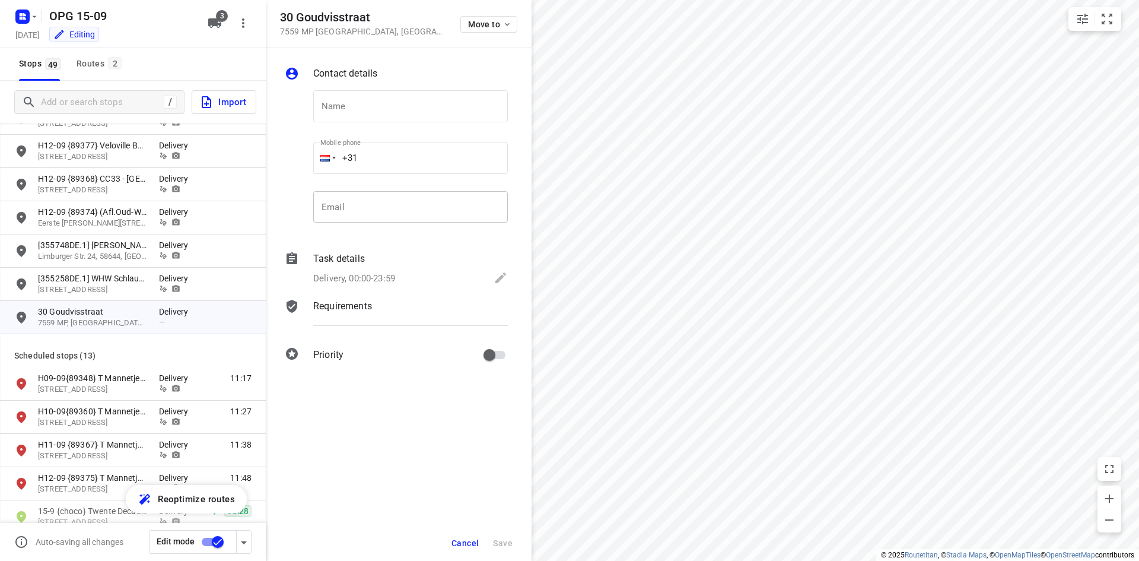
click at [377, 202] on input "email" at bounding box center [410, 207] width 195 height 32
paste input "[PERSON_NAME][EMAIL_ADDRESS][PERSON_NAME][DOMAIN_NAME]"
type input "[PERSON_NAME][EMAIL_ADDRESS][PERSON_NAME][DOMAIN_NAME]"
click at [377, 97] on input "text" at bounding box center [410, 106] width 195 height 32
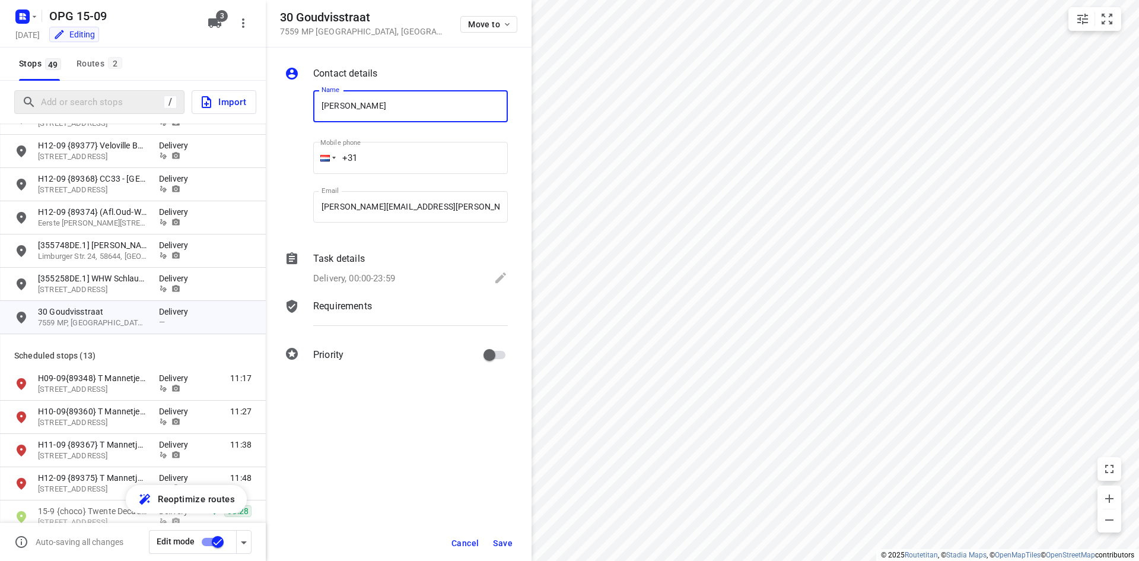
type input "[PERSON_NAME]"
click at [460, 155] on input "+31" at bounding box center [410, 158] width 195 height 32
type input "[PHONE_NUMBER]"
click at [358, 278] on p "Delivery, 00:00-23:59" at bounding box center [354, 279] width 82 height 14
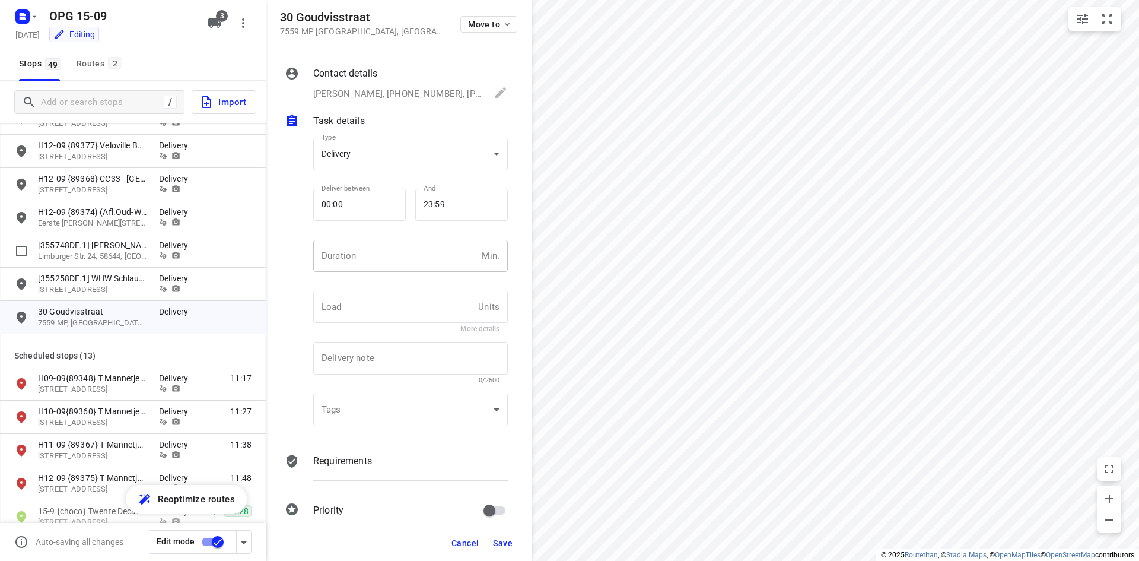
click at [376, 256] on input "number" at bounding box center [395, 256] width 164 height 32
type input "10"
type input "1"
click at [313, 460] on p "Requirements" at bounding box center [342, 461] width 59 height 14
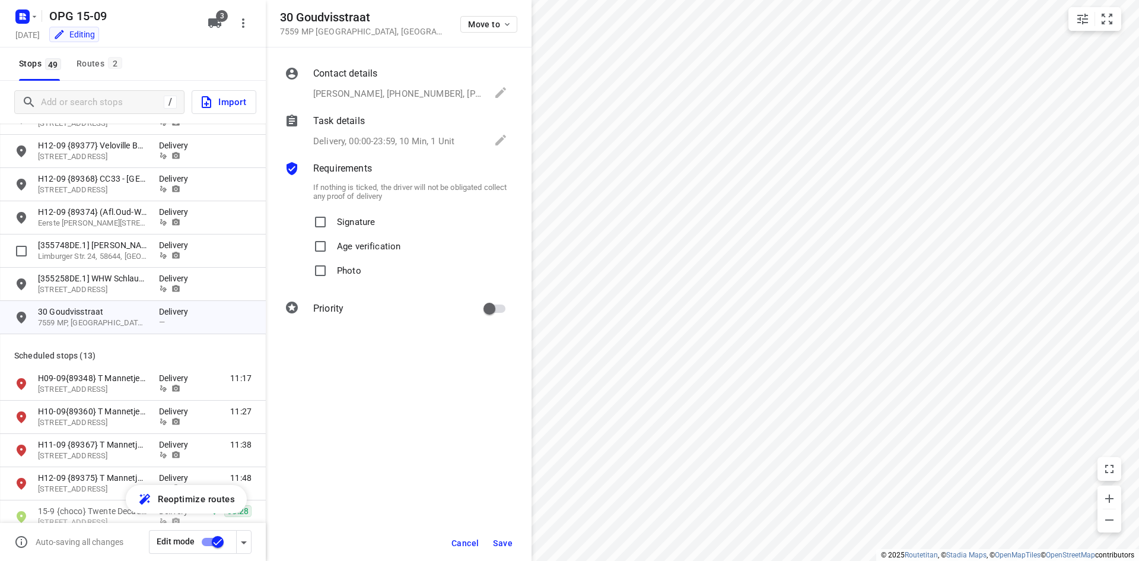
click at [352, 230] on span "Signature" at bounding box center [356, 222] width 38 height 24
click at [332, 230] on input "Signature" at bounding box center [320, 222] width 24 height 24
checkbox input "true"
click at [339, 283] on div "If nothing is ticked, the driver will not be obligated collect any proof of del…" at bounding box center [410, 231] width 199 height 110
click at [374, 263] on div "Photo" at bounding box center [410, 271] width 195 height 24
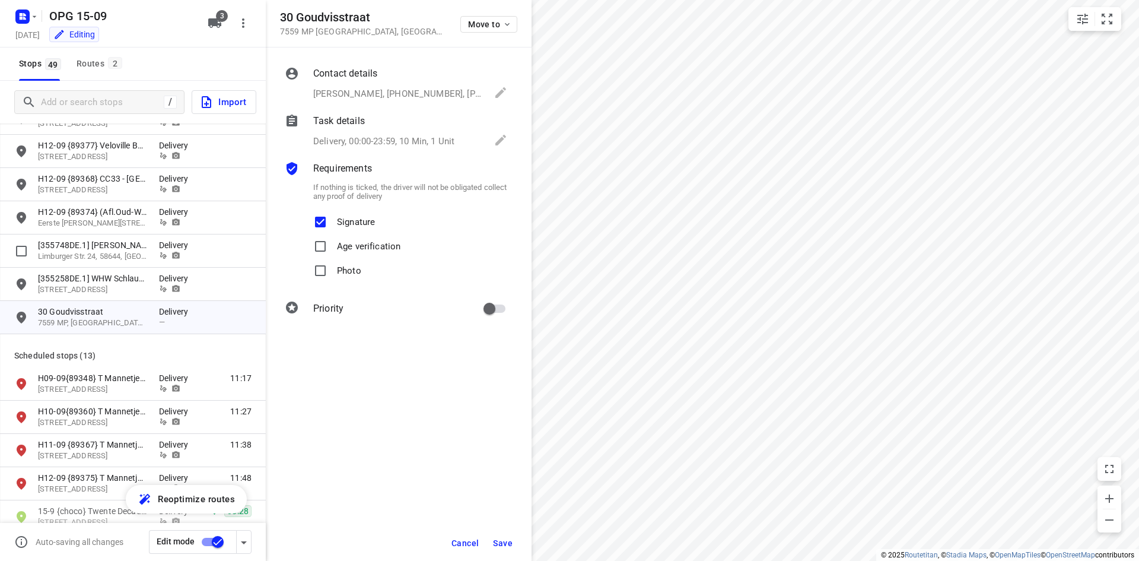
click at [342, 266] on p "Photo" at bounding box center [349, 267] width 24 height 17
click at [332, 266] on input "Photo" at bounding box center [320, 271] width 24 height 24
checkbox input "true"
click at [497, 313] on input "primary checkbox" at bounding box center [490, 308] width 68 height 23
checkbox input "true"
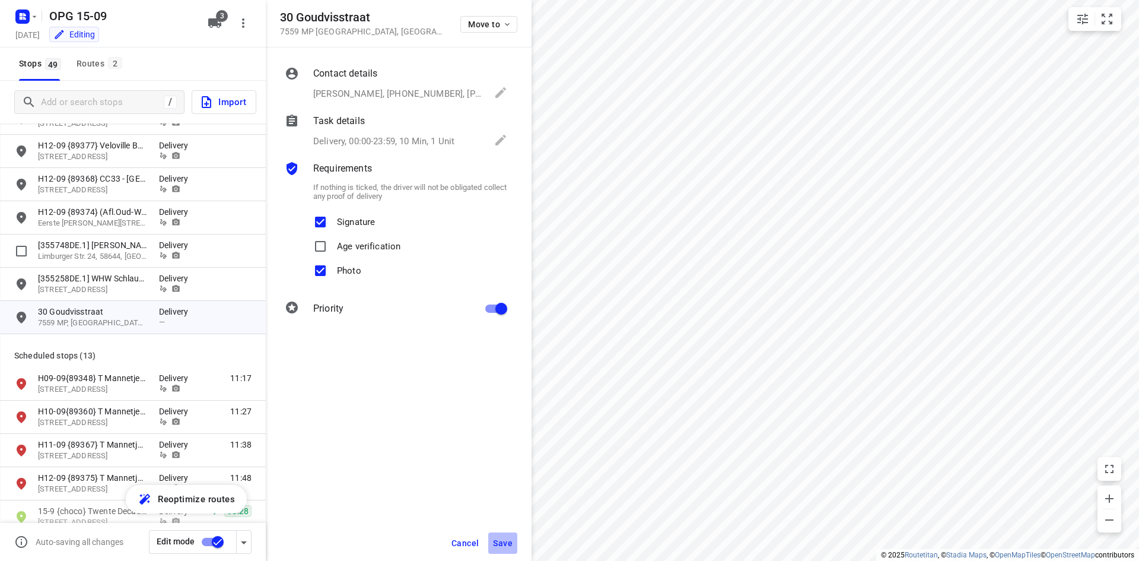
click at [510, 540] on span "Save" at bounding box center [503, 542] width 20 height 9
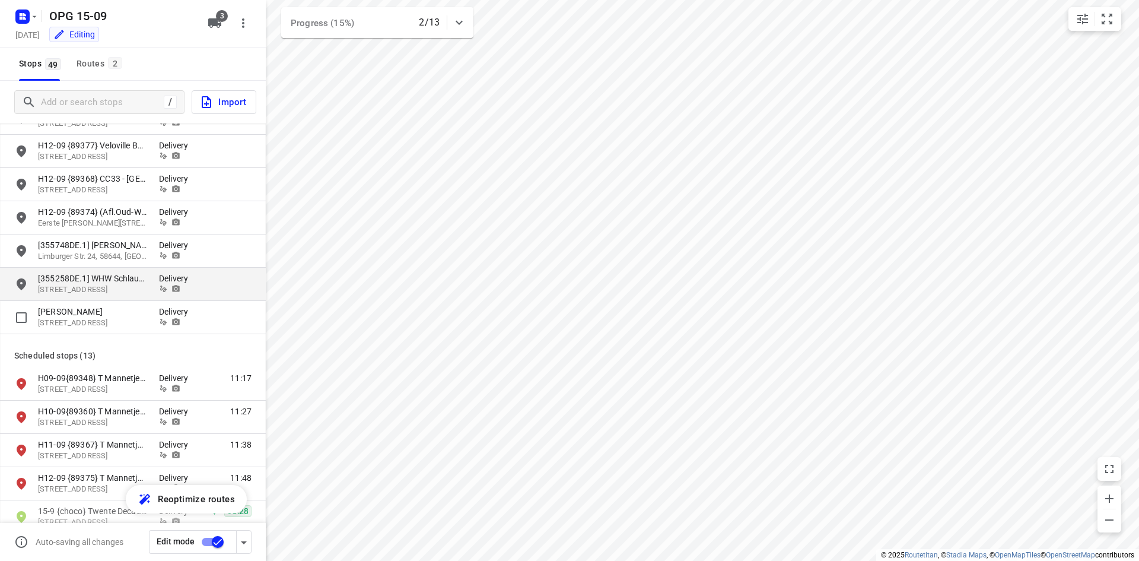
drag, startPoint x: 171, startPoint y: 314, endPoint x: 255, endPoint y: 274, distance: 93.4
click at [171, 314] on p "Delivery" at bounding box center [177, 312] width 36 height 12
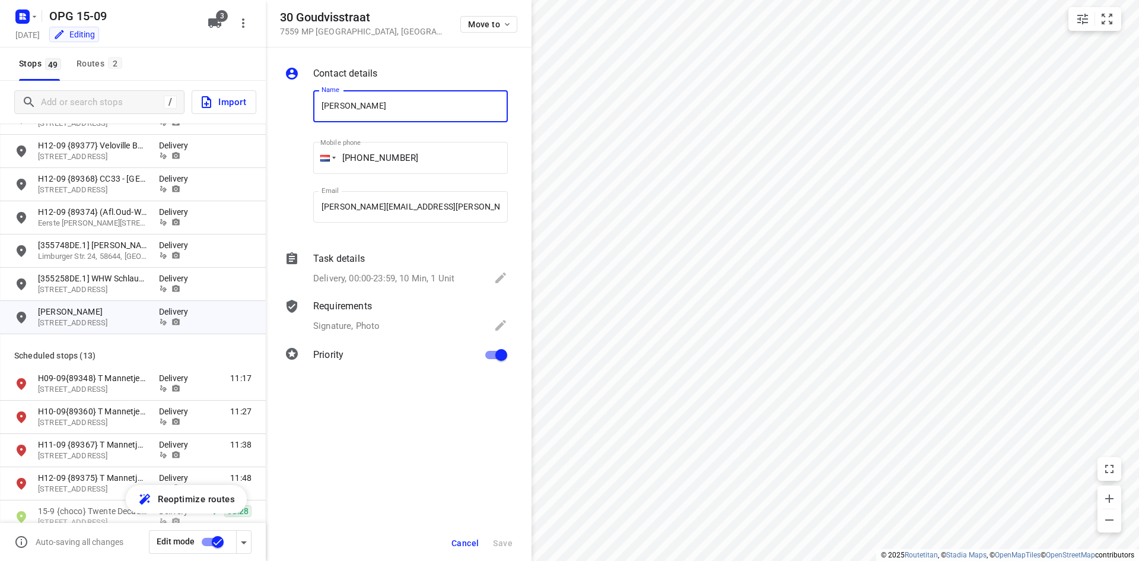
click at [319, 110] on input "[PERSON_NAME]" at bounding box center [410, 106] width 195 height 32
type input "16-9 {kunststofbouw} [PERSON_NAME]"
click at [515, 559] on div "Cancel Save" at bounding box center [399, 543] width 266 height 36
click at [515, 549] on button "Save" at bounding box center [502, 542] width 29 height 21
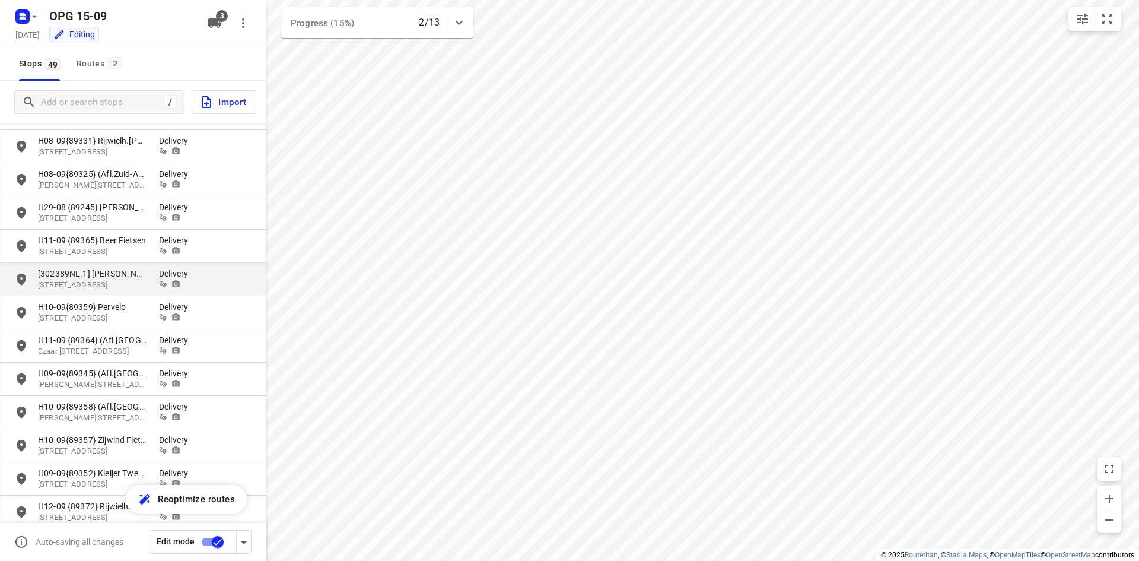
scroll to position [475, 0]
